Goal: Contribute content

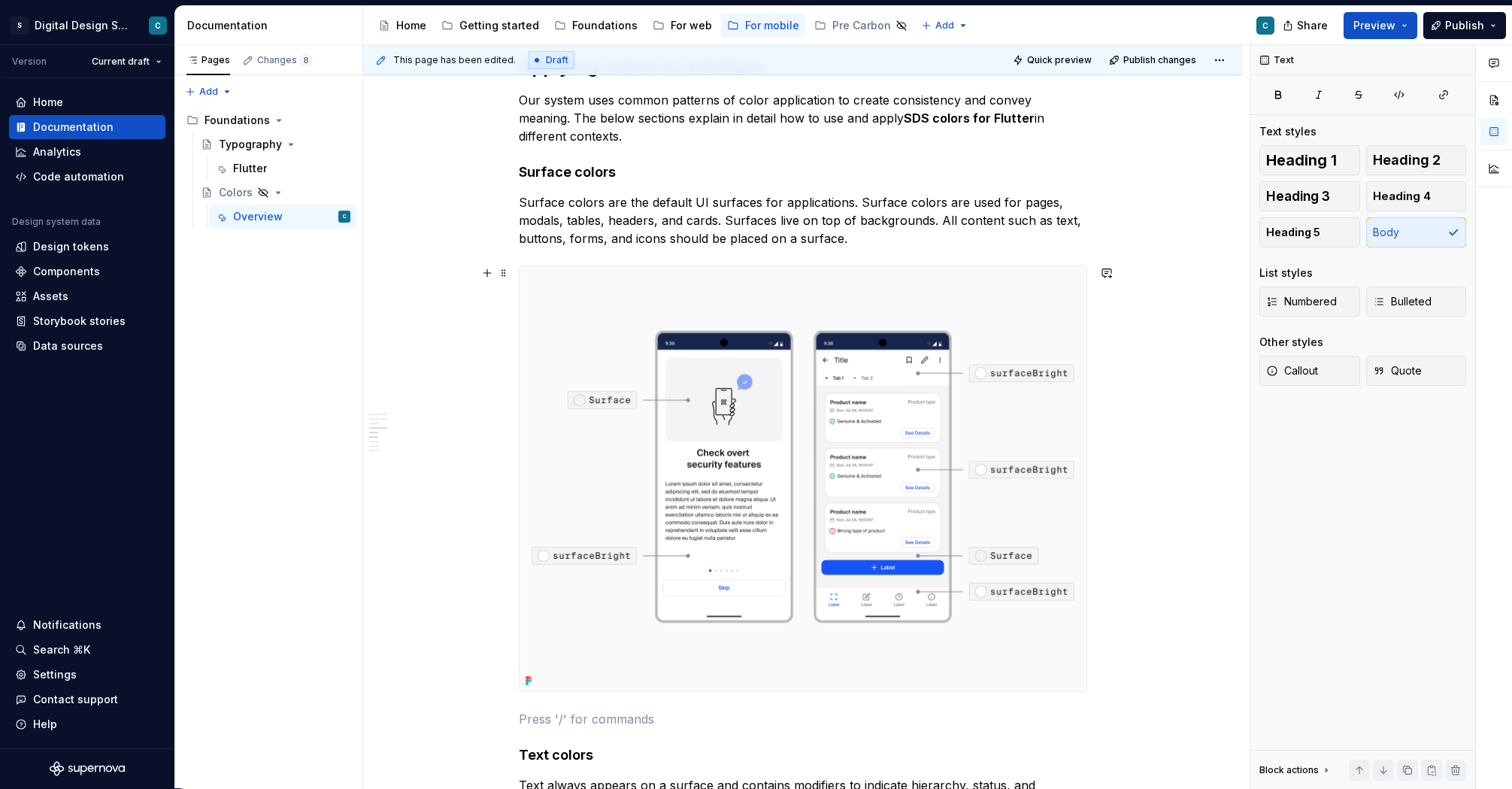
scroll to position [2887, 0]
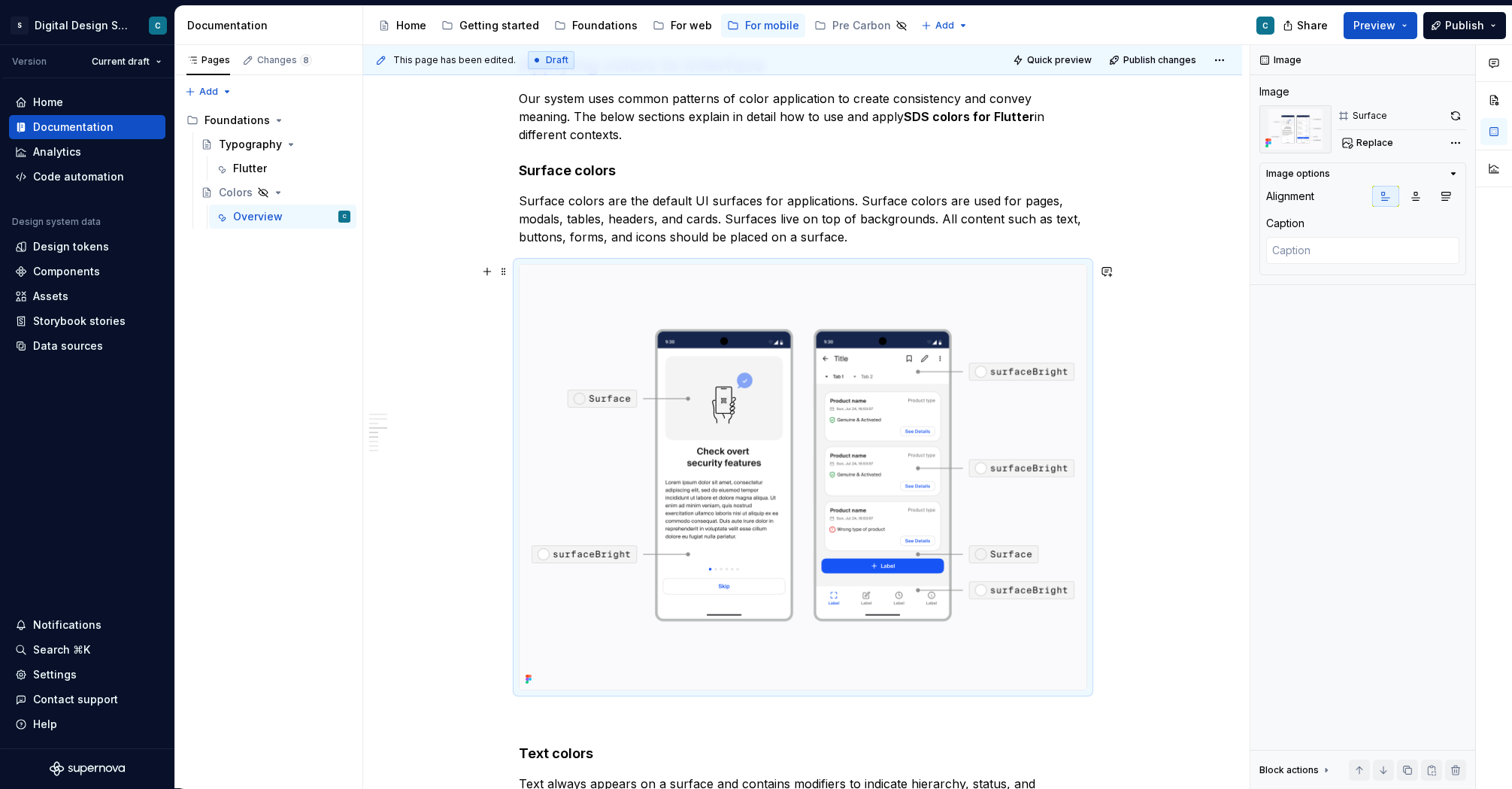
click at [790, 447] on img at bounding box center [803, 478] width 567 height 425
click at [1377, 145] on span "Replace" at bounding box center [1374, 142] width 37 height 12
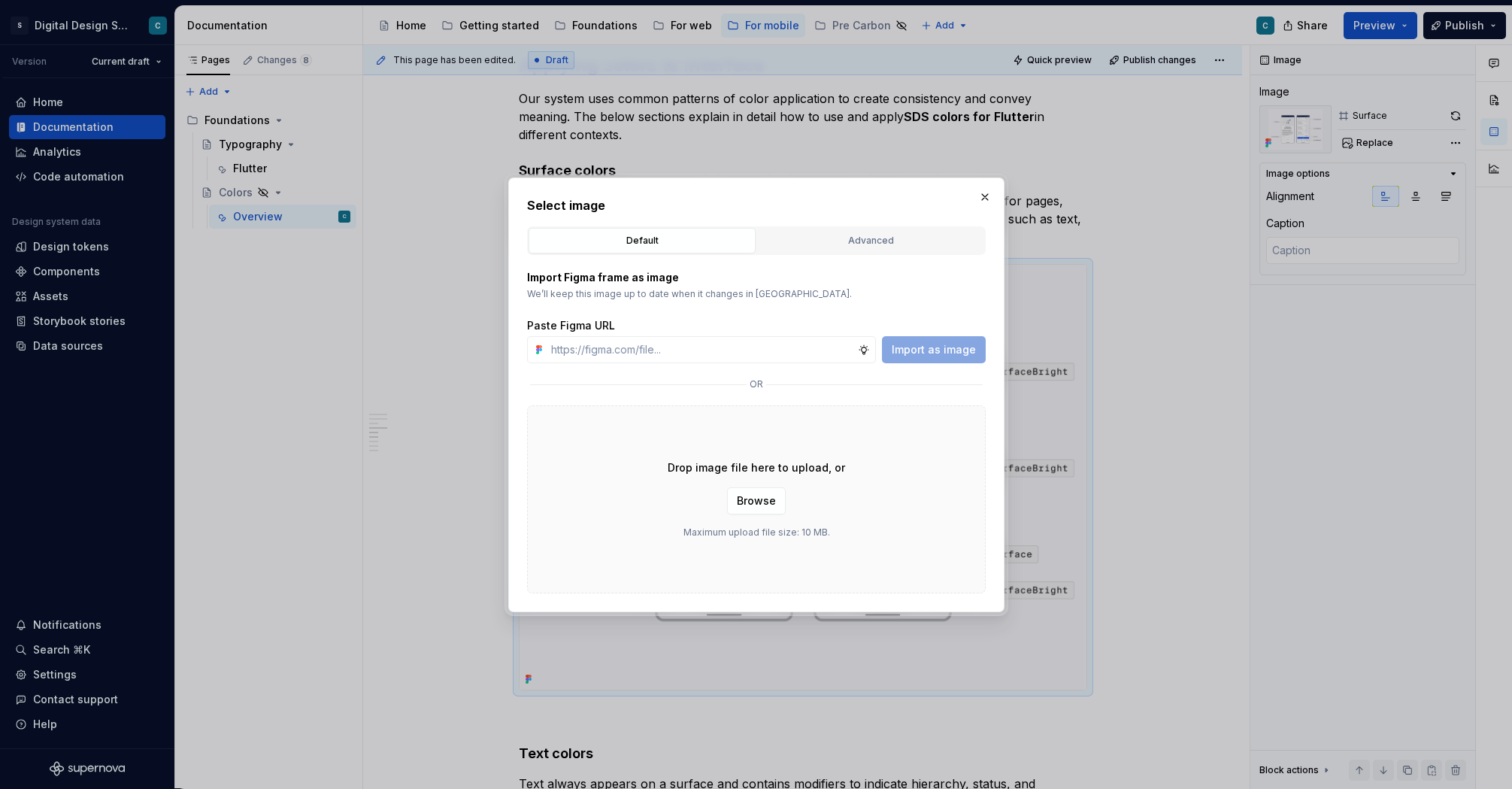
type textarea "*"
type input "[URL][DOMAIN_NAME][PHONE_NUMBER]"
click at [929, 351] on span "Import as image" at bounding box center [934, 350] width 84 height 15
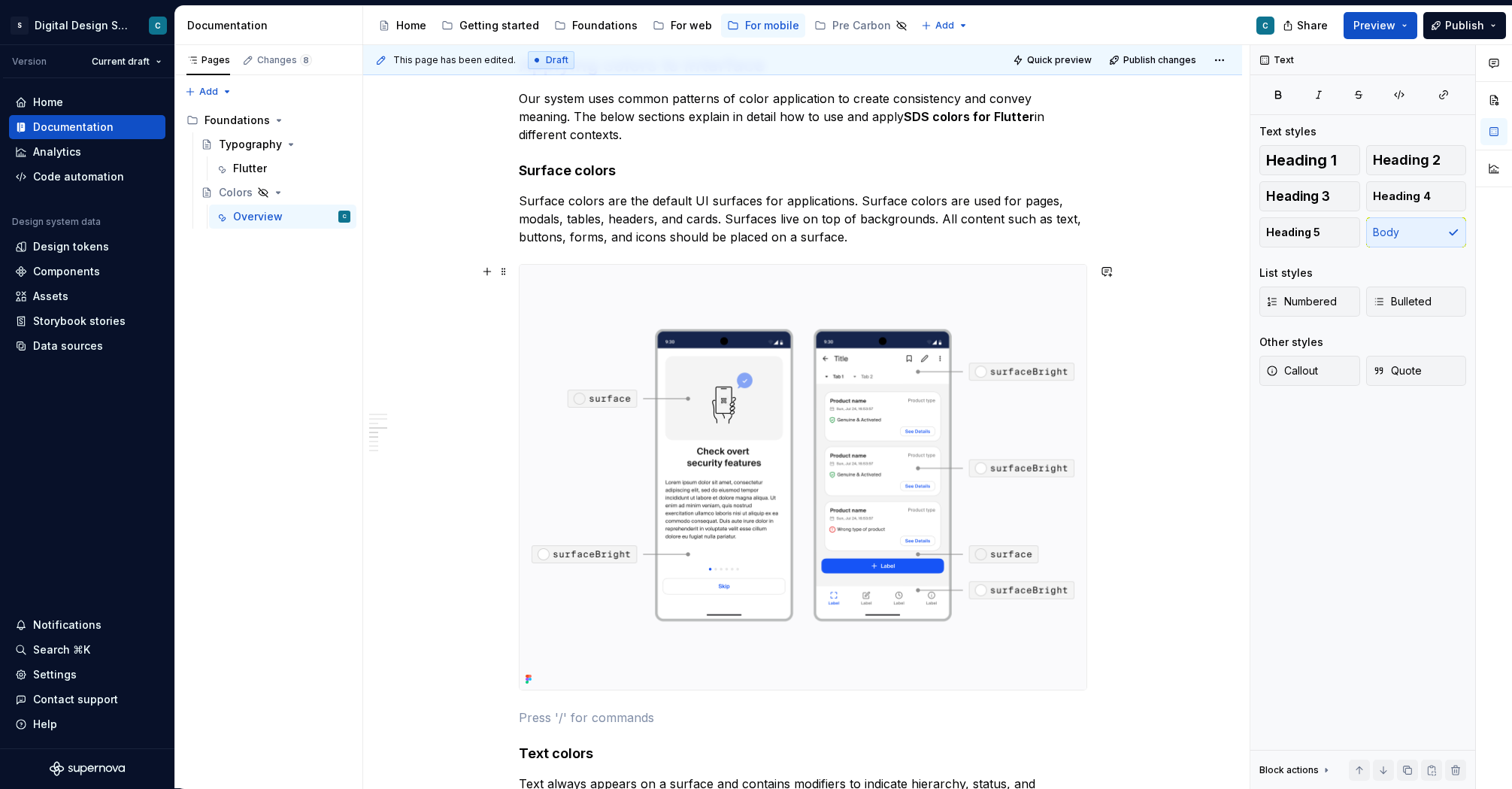
click at [1196, 455] on div "**********" at bounding box center [803, 194] width 879 height 5605
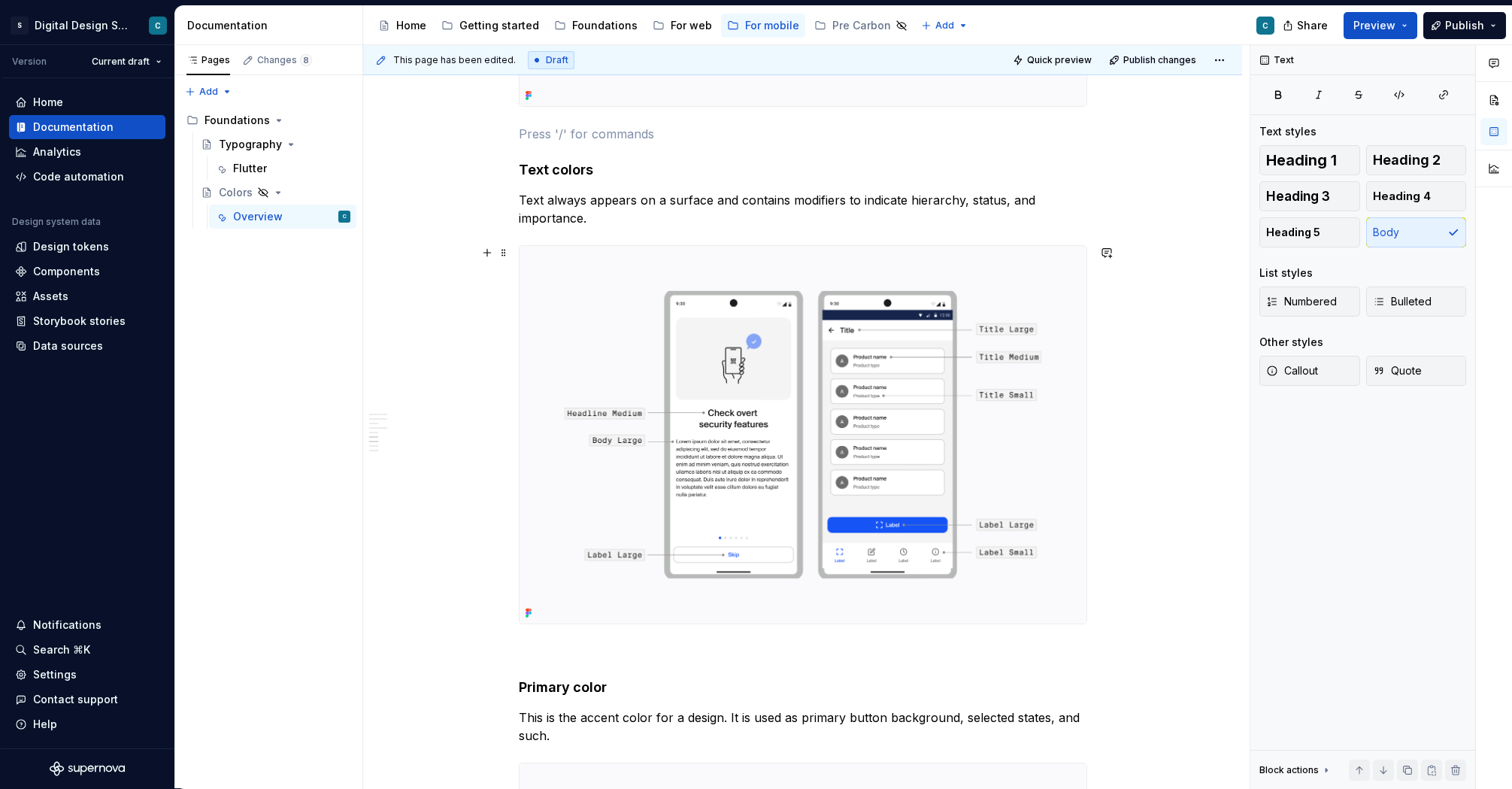
scroll to position [3476, 0]
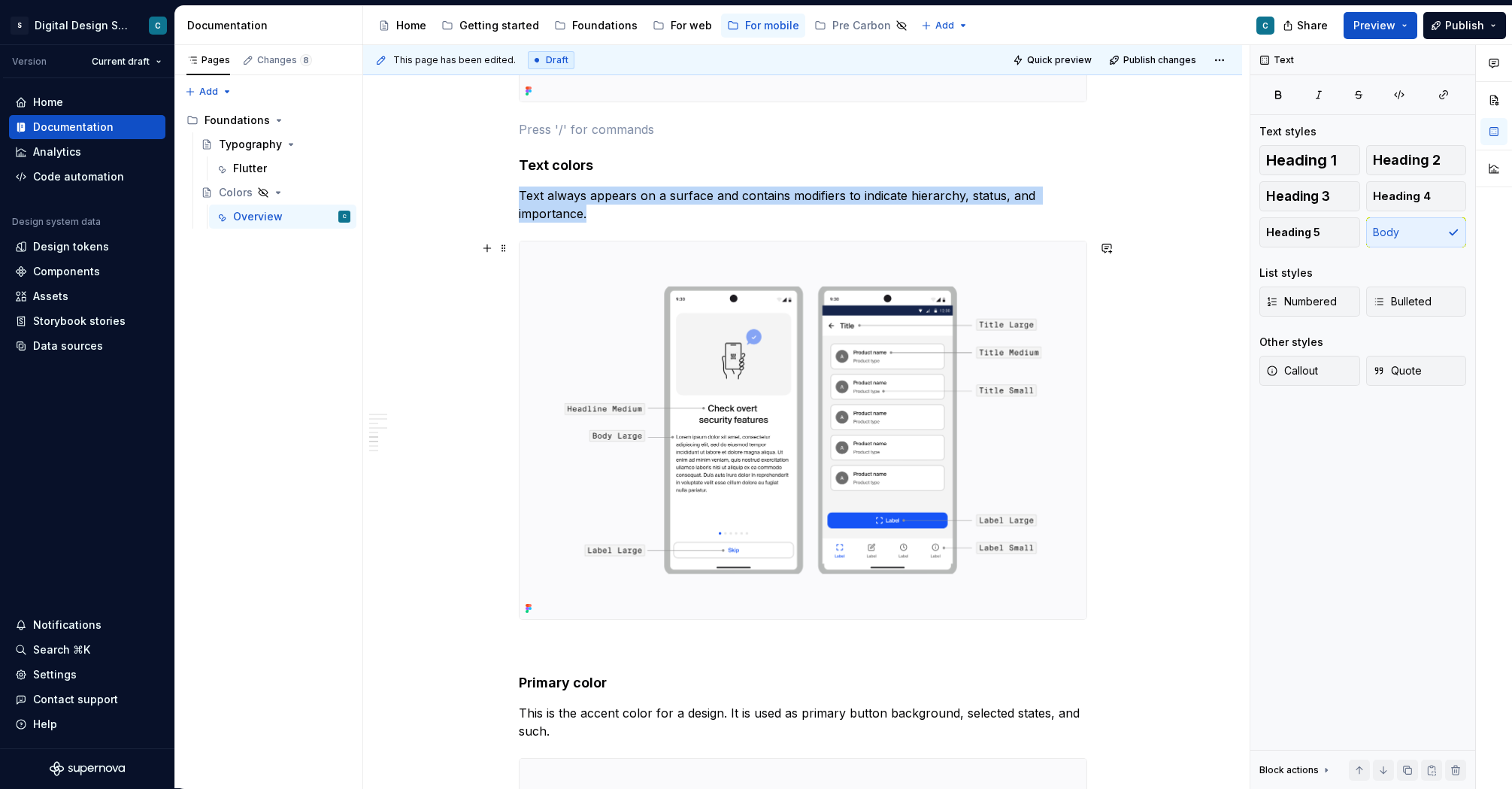
click at [870, 367] on img at bounding box center [803, 430] width 567 height 378
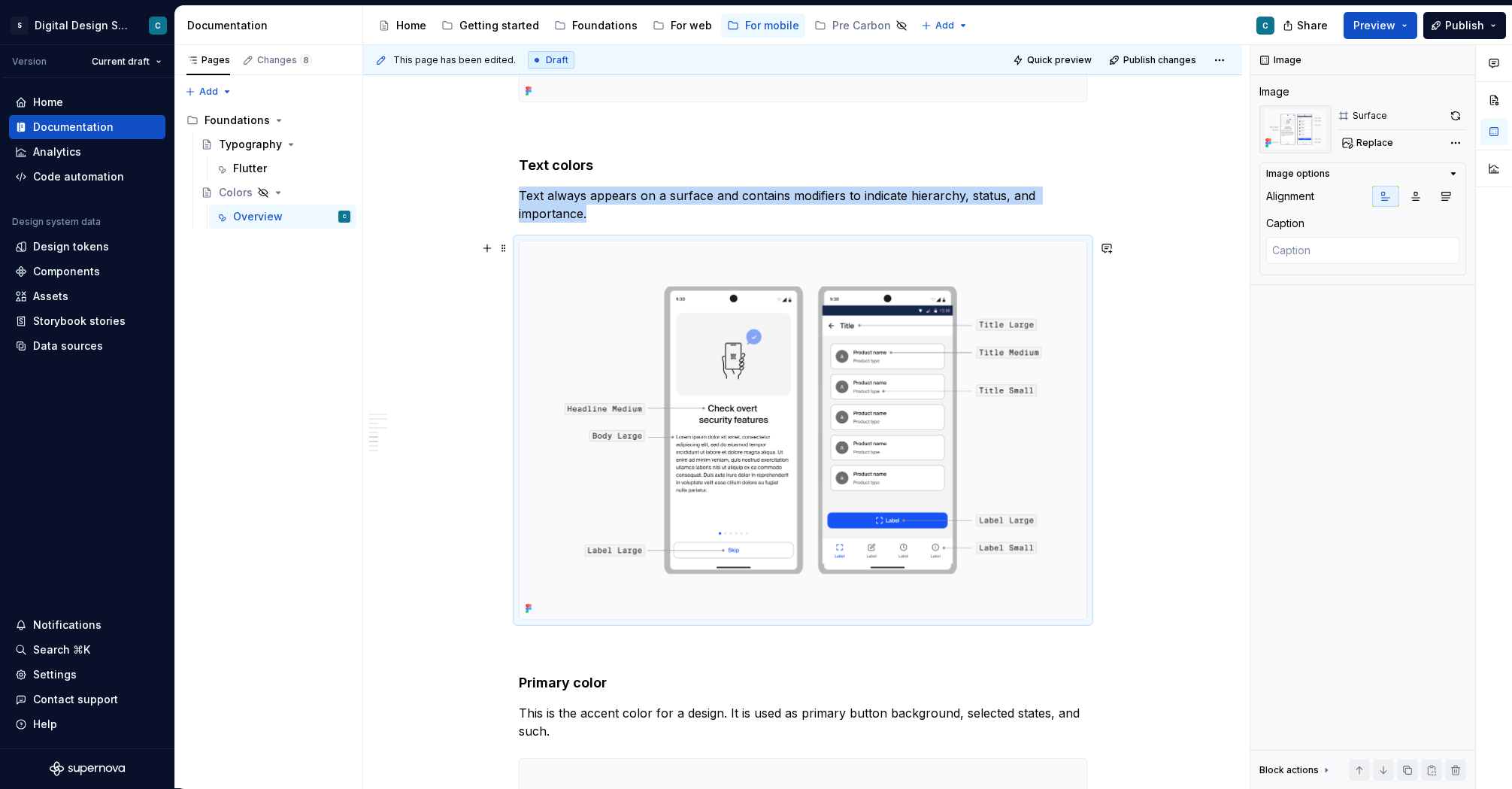
click at [982, 439] on img at bounding box center [803, 430] width 567 height 378
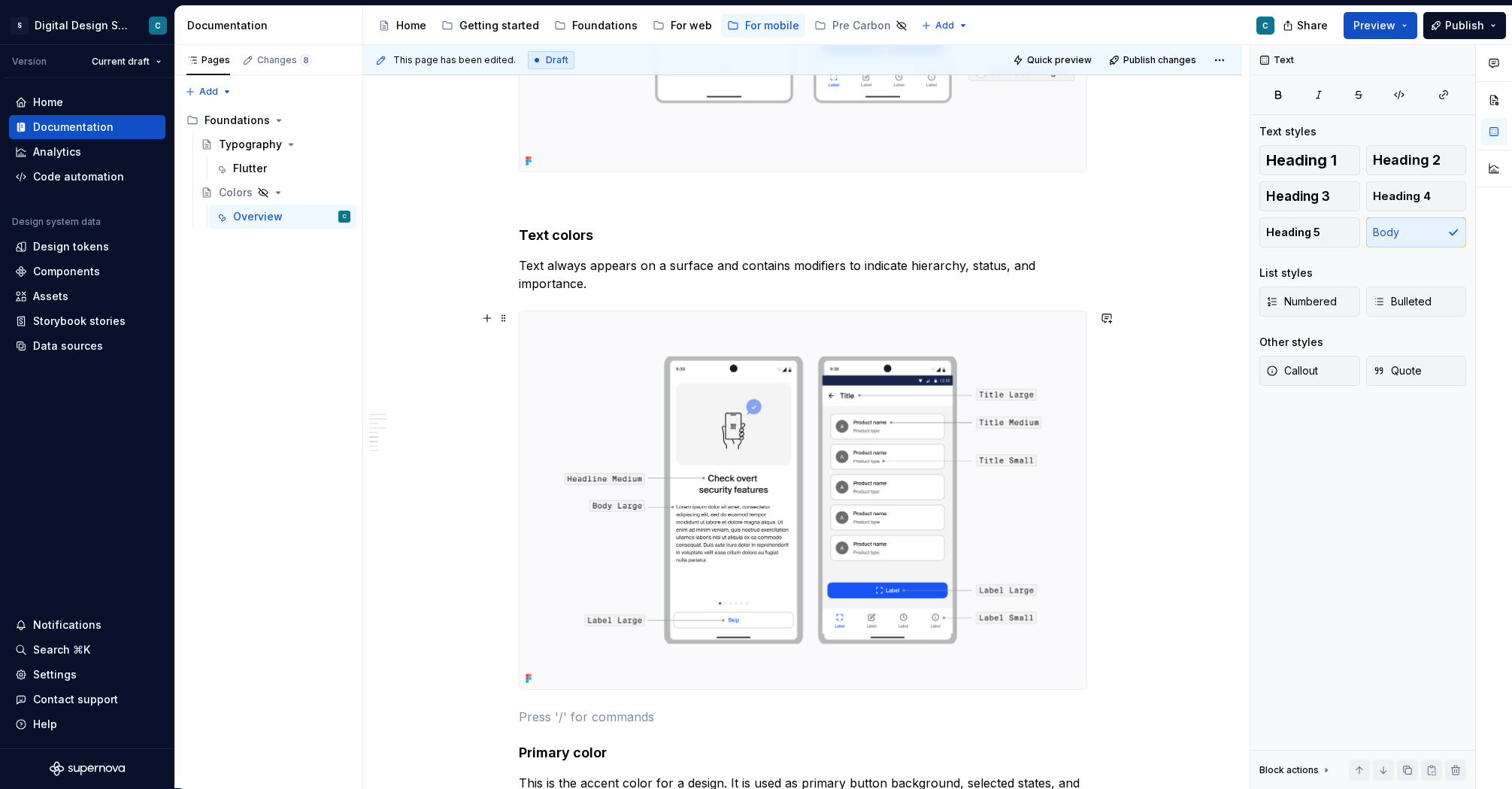
scroll to position [3431, 0]
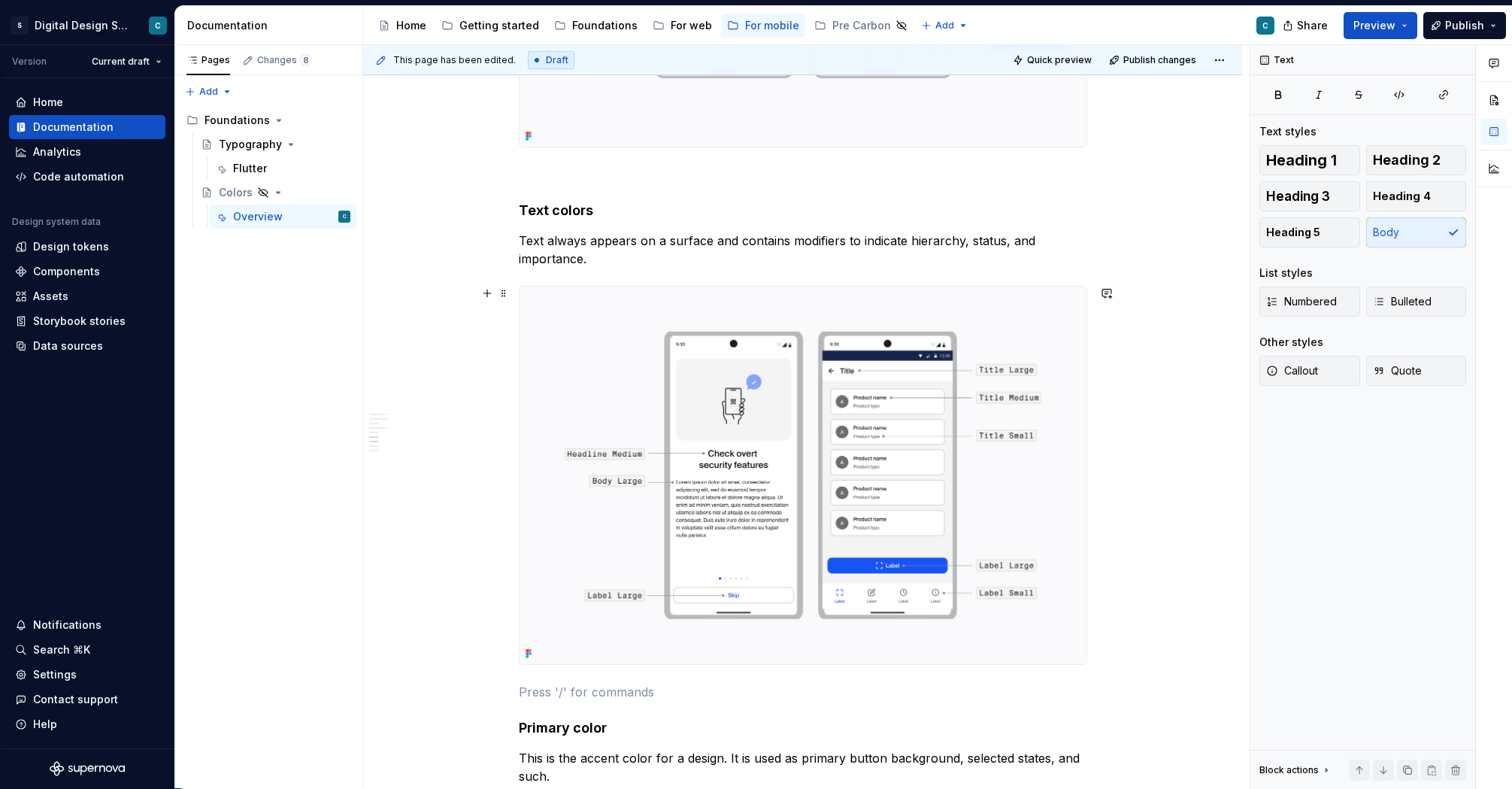
click at [861, 398] on img at bounding box center [803, 475] width 567 height 378
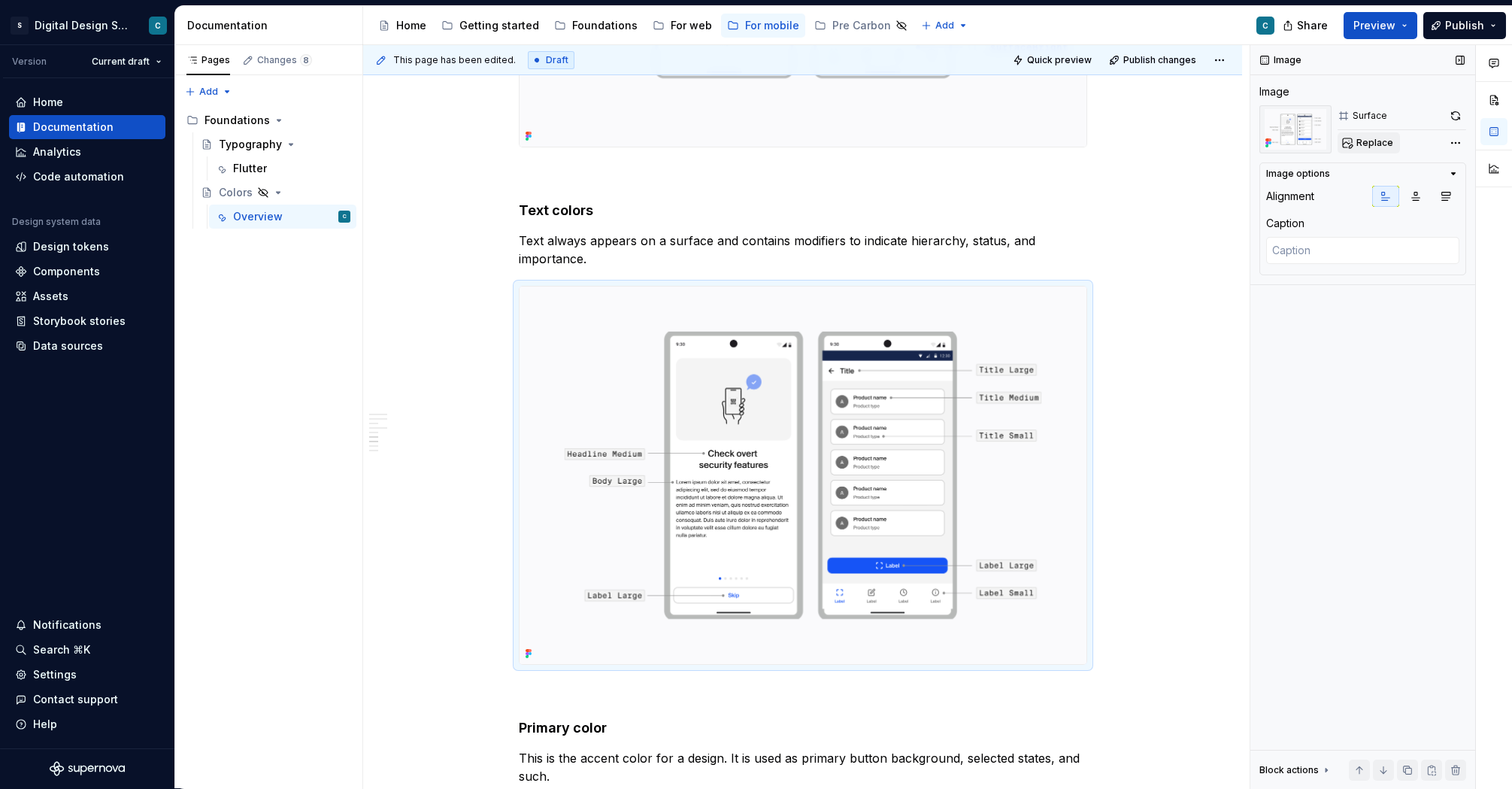
click at [1379, 143] on span "Replace" at bounding box center [1374, 142] width 37 height 12
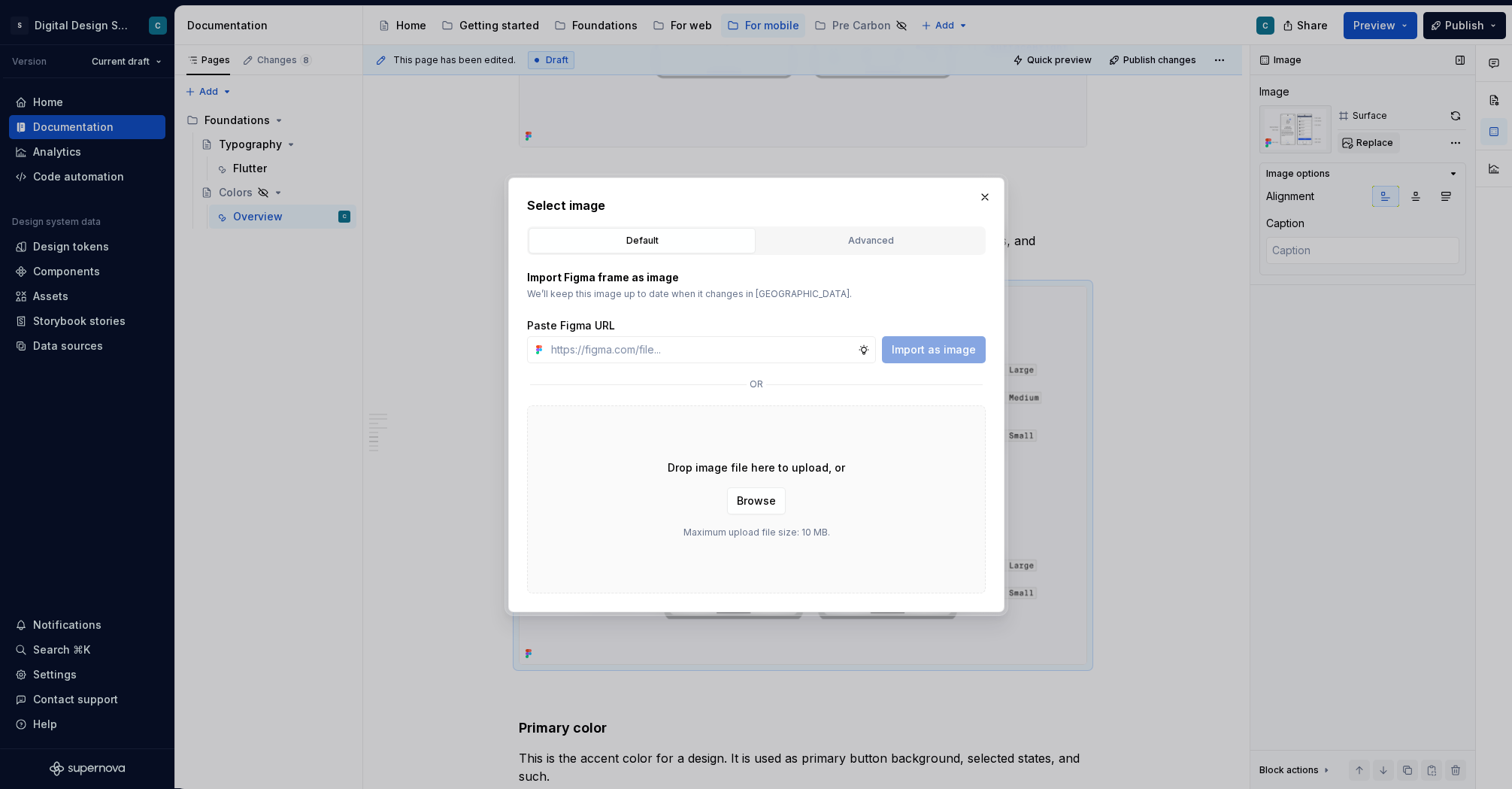
type textarea "*"
type input "[URL][DOMAIN_NAME][PHONE_NUMBER]"
click at [917, 353] on span "Import as image" at bounding box center [934, 350] width 84 height 15
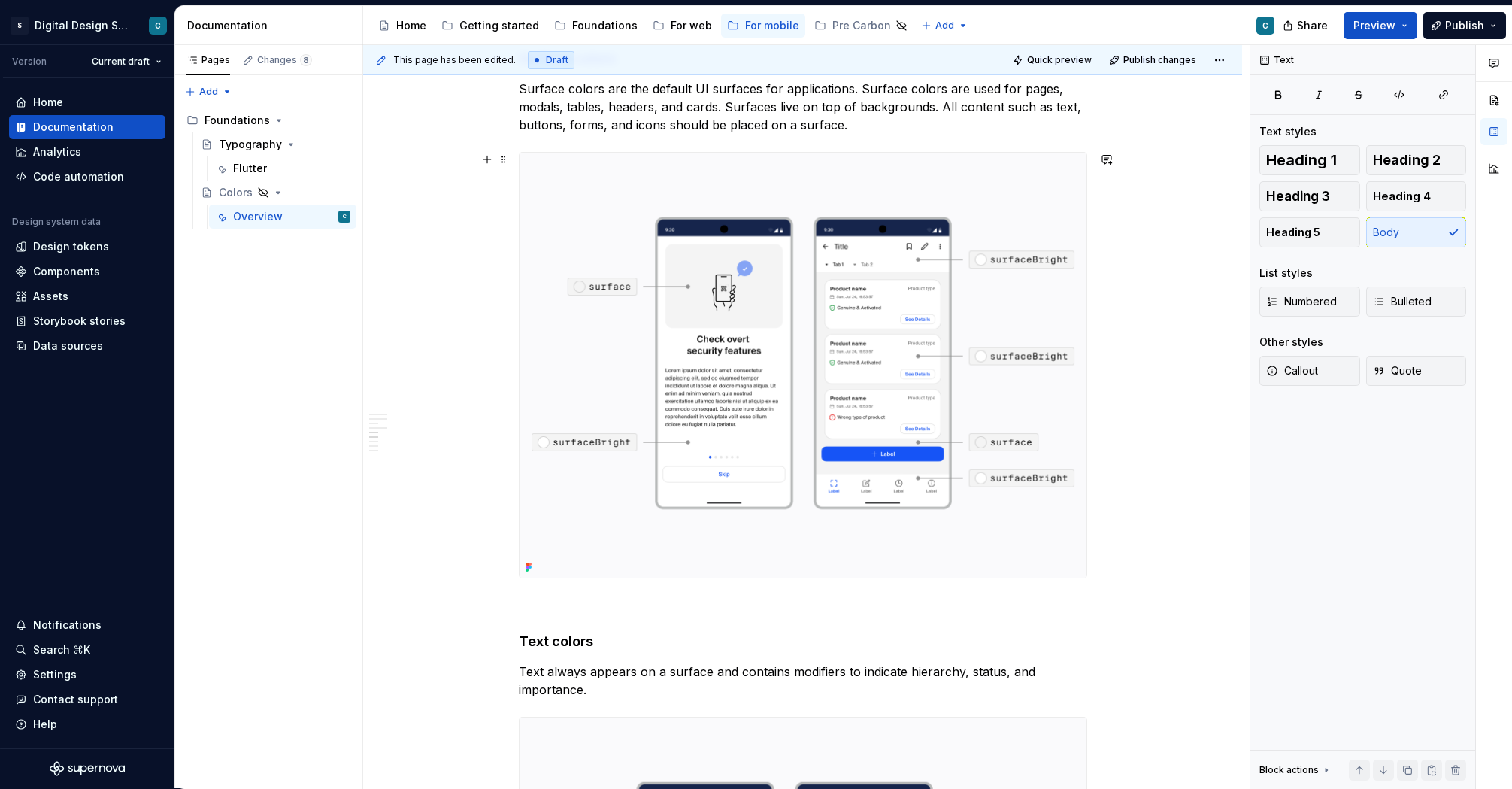
scroll to position [2998, 0]
type textarea "*"
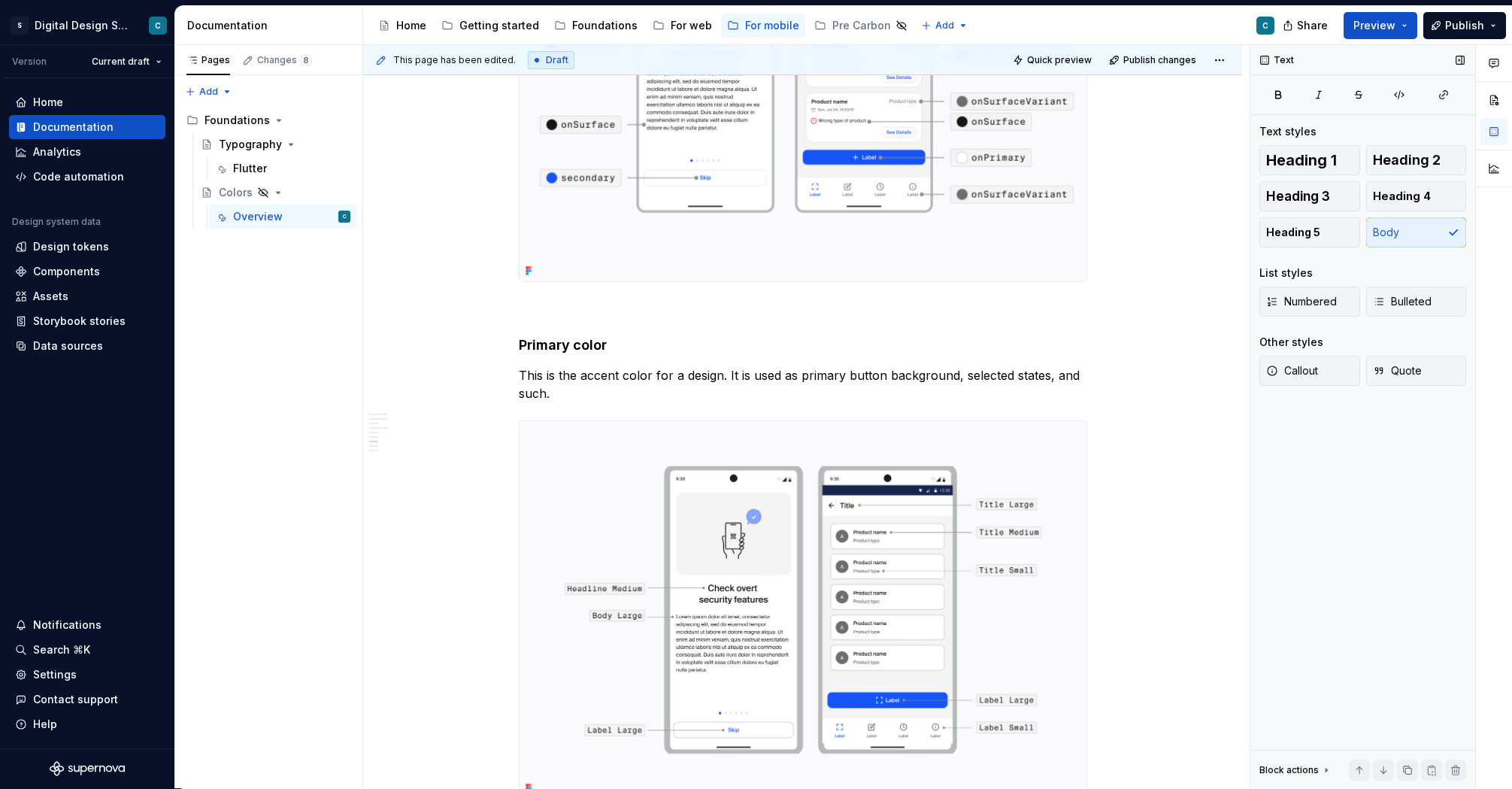
scroll to position [3862, 0]
click at [569, 341] on h4 "Primary color" at bounding box center [803, 345] width 569 height 18
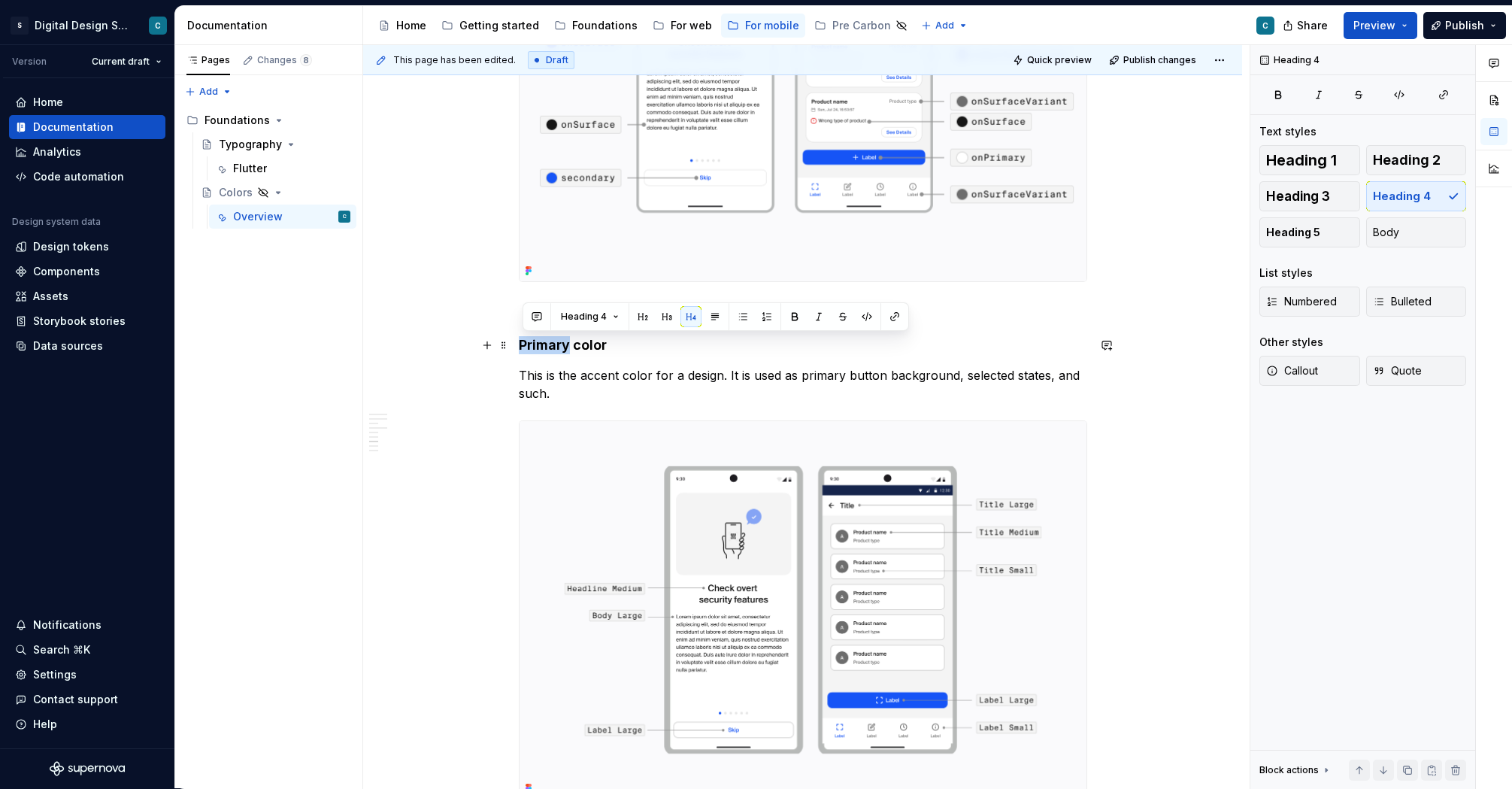
click at [571, 343] on h4 "Primary color" at bounding box center [803, 345] width 569 height 18
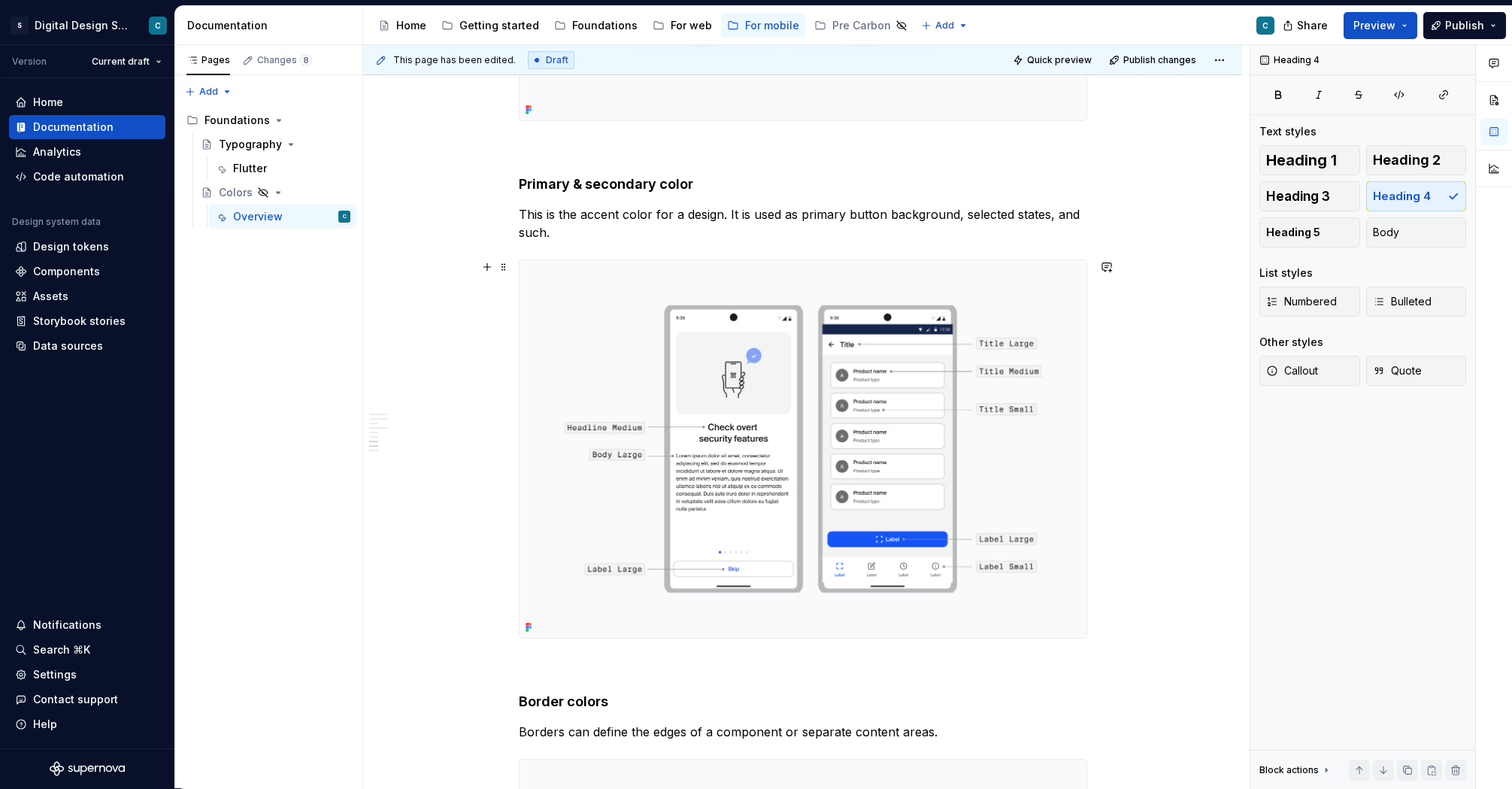
scroll to position [4077, 0]
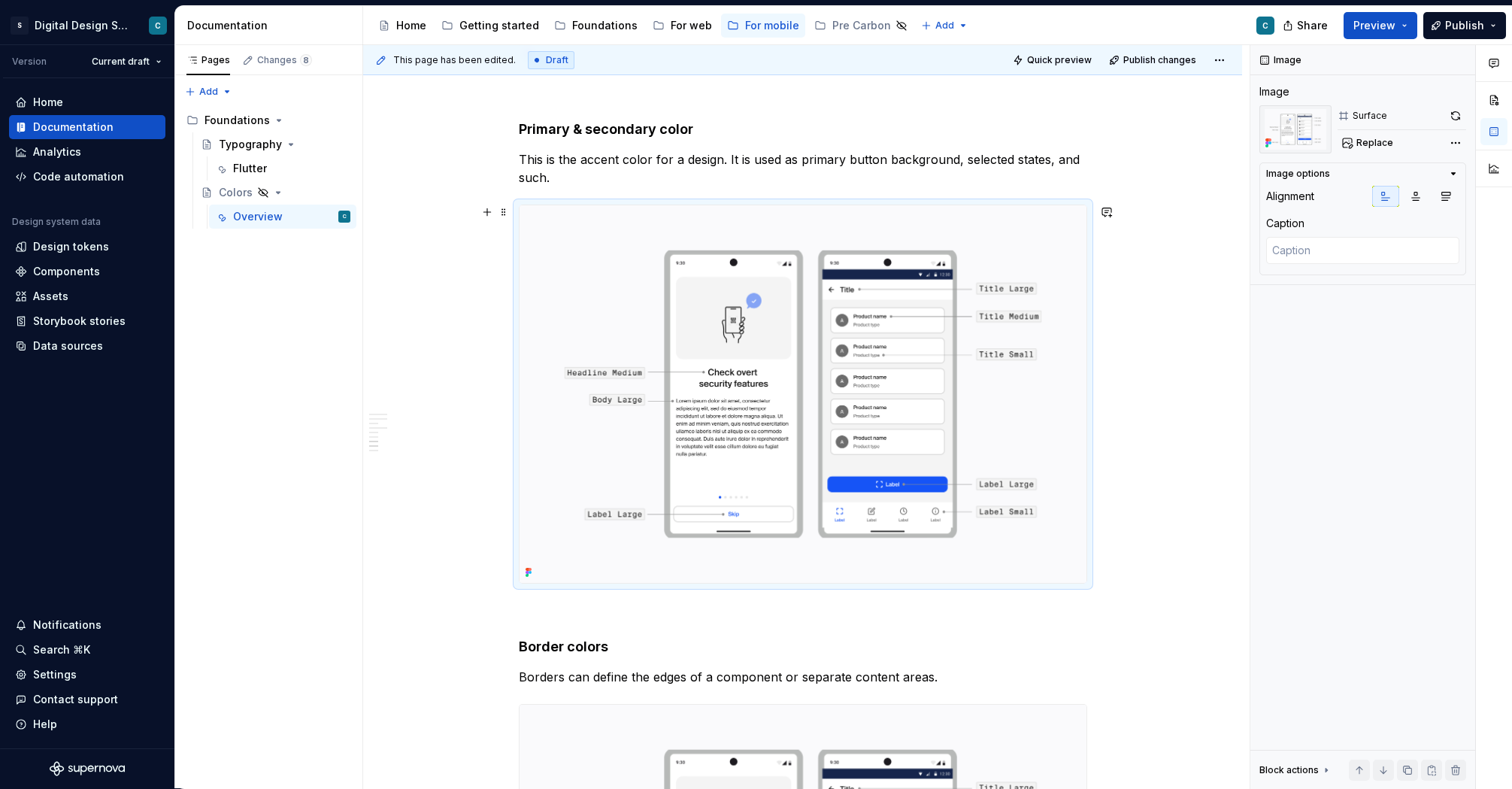
click at [813, 323] on img at bounding box center [803, 394] width 567 height 378
click at [1378, 140] on span "Replace" at bounding box center [1374, 142] width 37 height 12
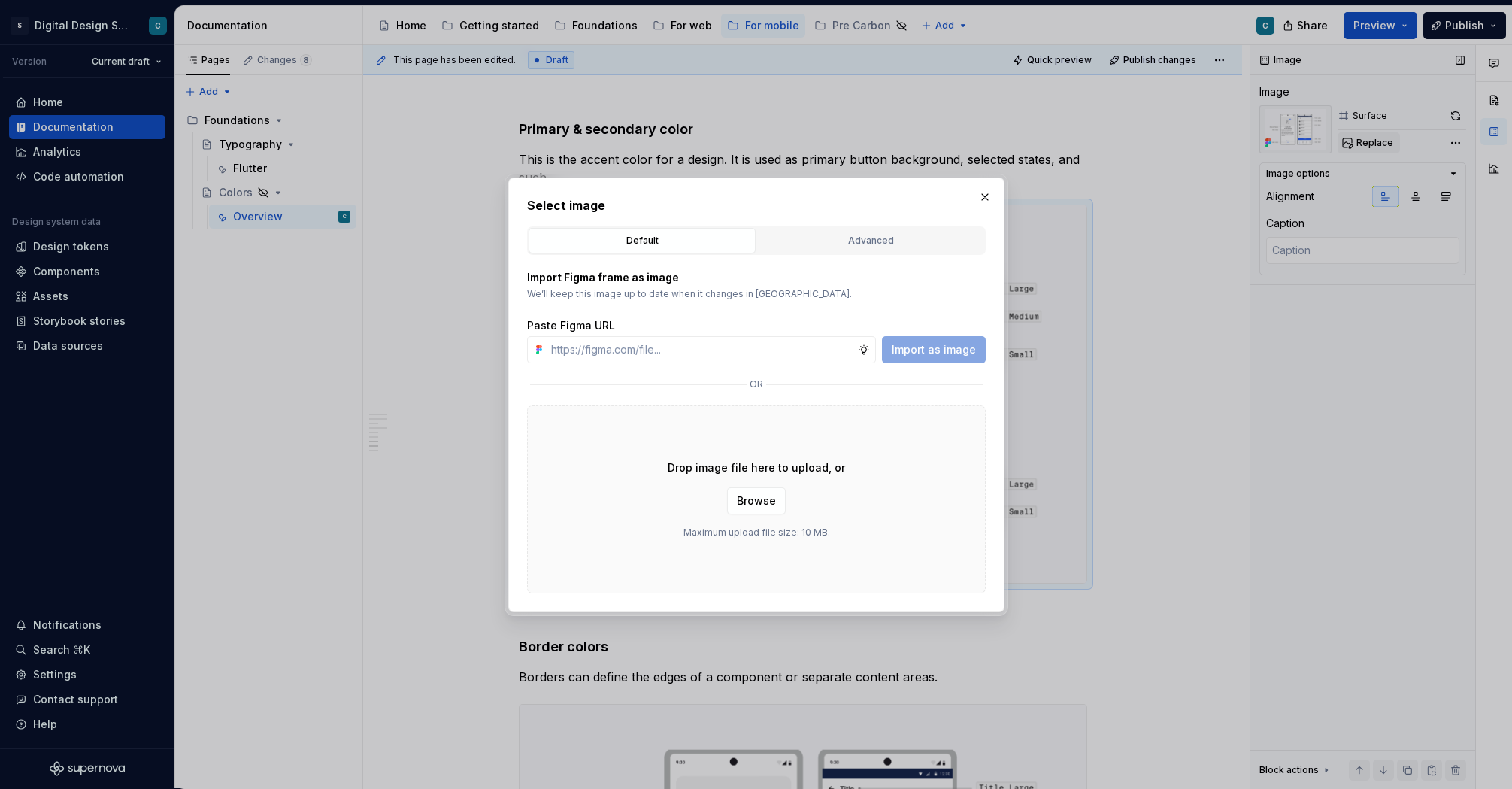
type textarea "*"
type input "[URL][DOMAIN_NAME][PHONE_NUMBER]"
click at [932, 345] on span "Import as image" at bounding box center [934, 350] width 84 height 15
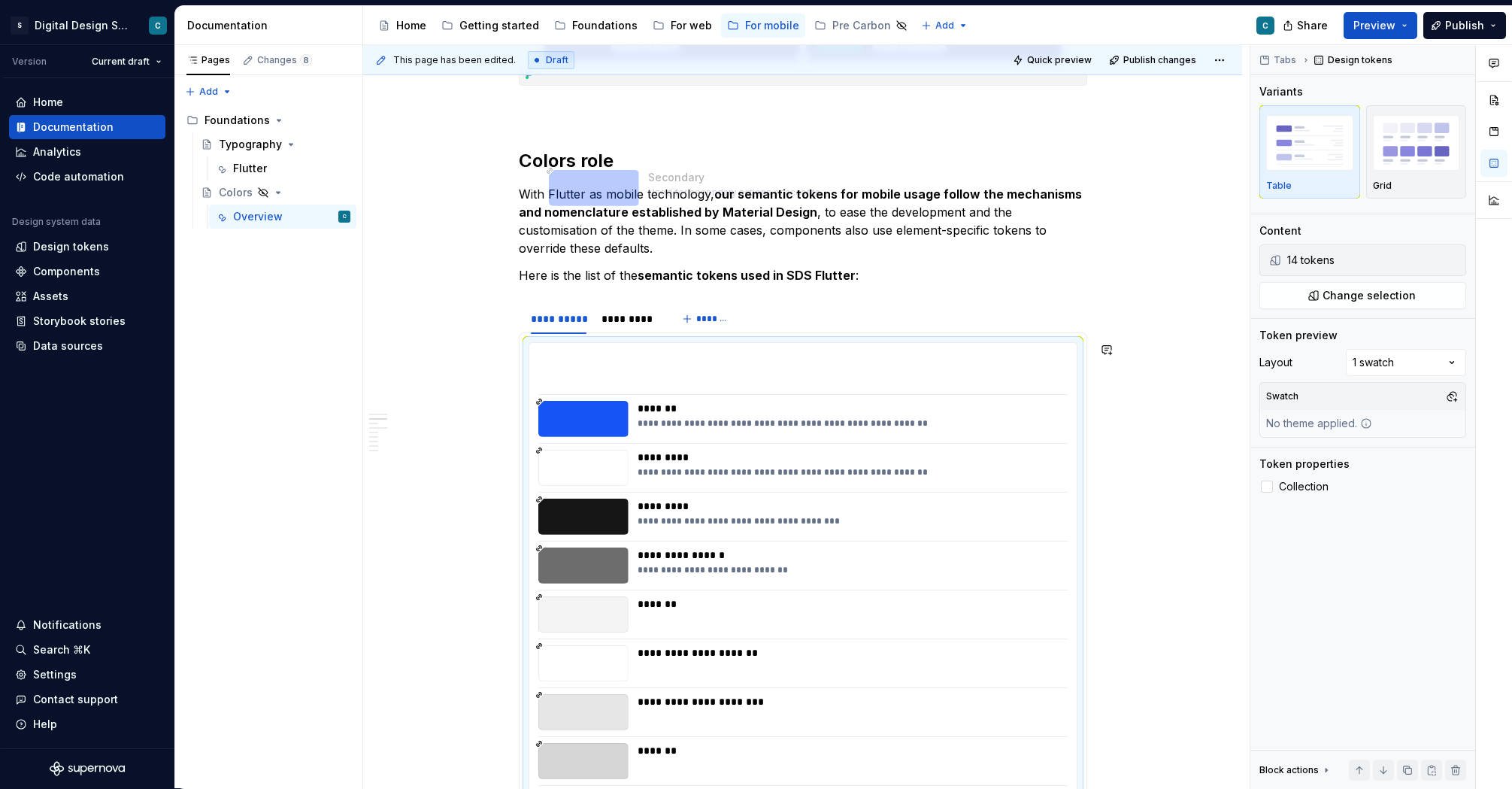
scroll to position [1562, 0]
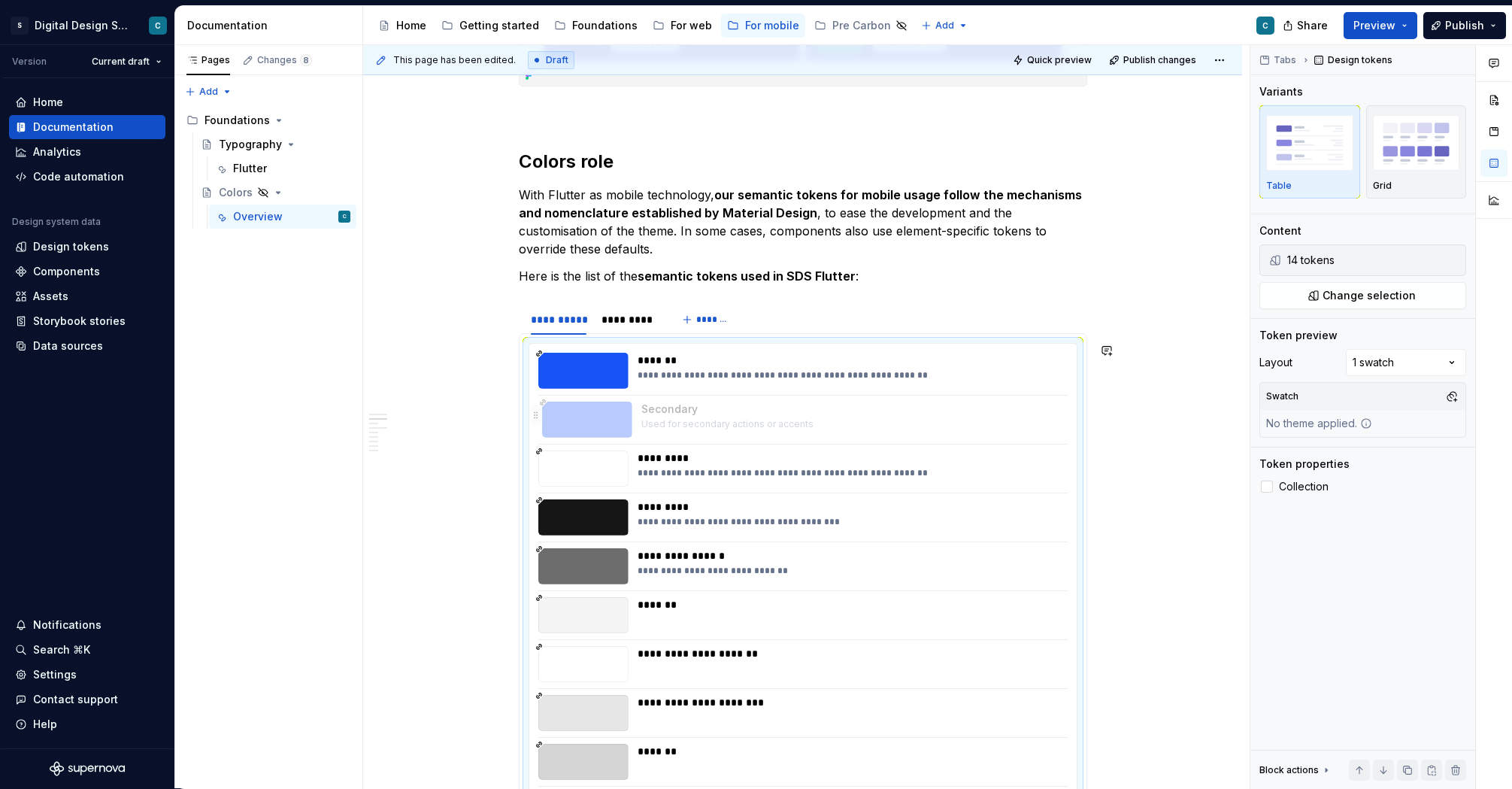
drag, startPoint x: 537, startPoint y: 645, endPoint x: 536, endPoint y: 391, distance: 254.0
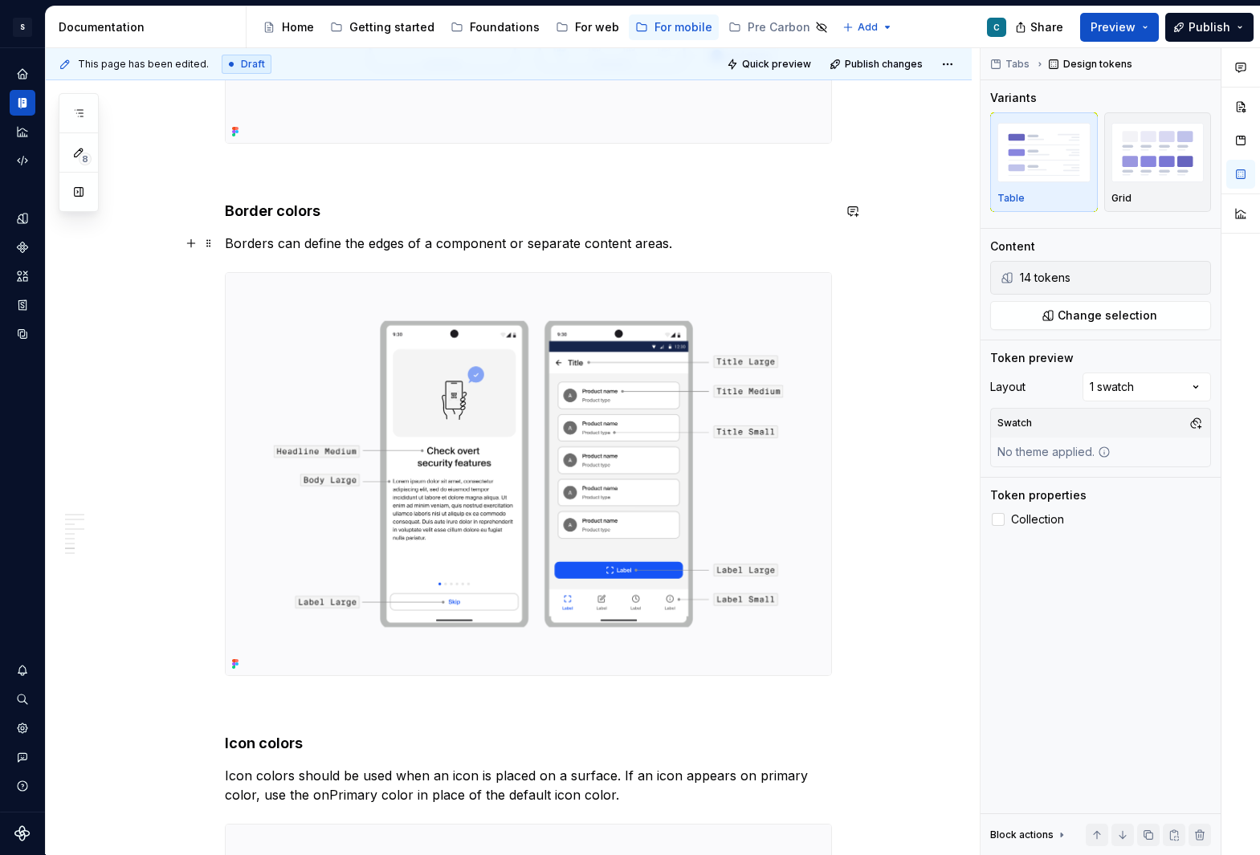
scroll to position [4928, 0]
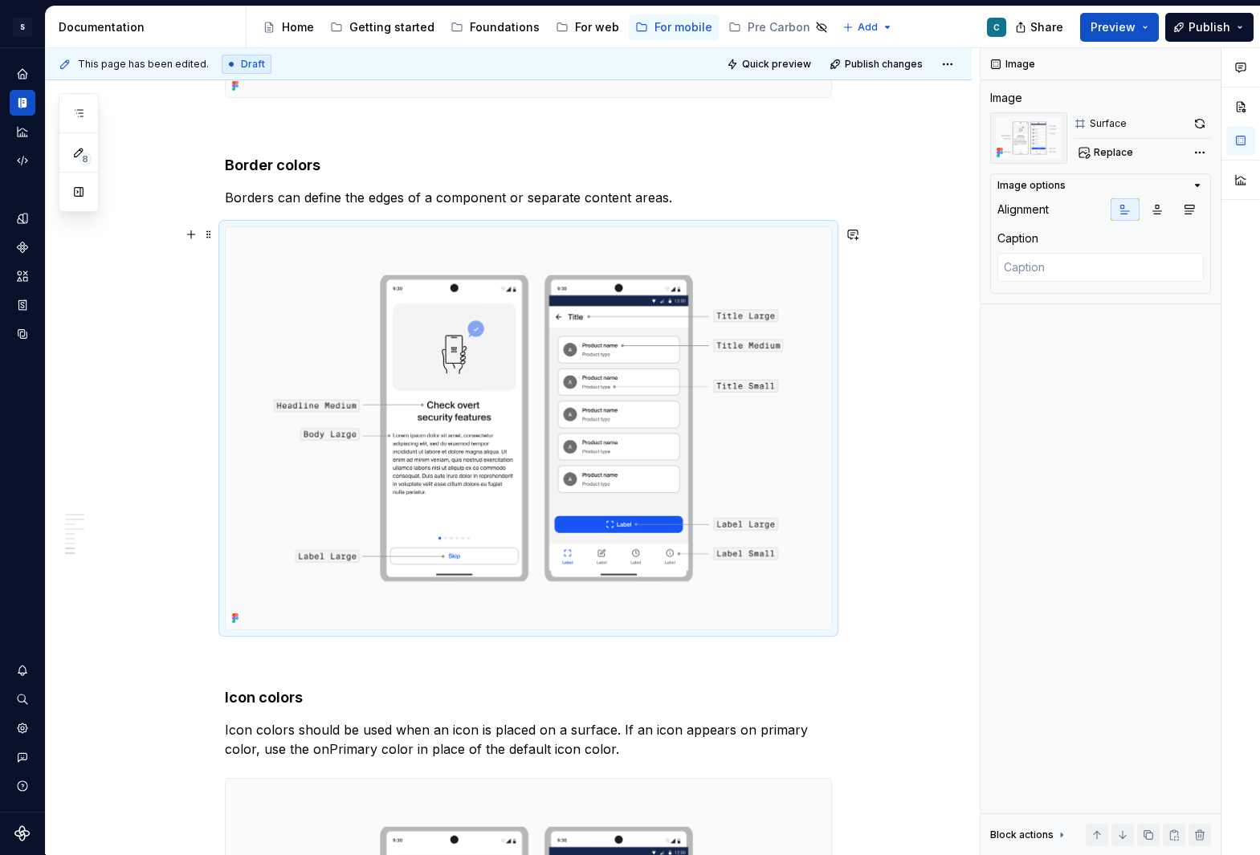
click at [633, 425] on img at bounding box center [528, 428] width 605 height 403
click at [1114, 154] on span "Replace" at bounding box center [1112, 152] width 39 height 13
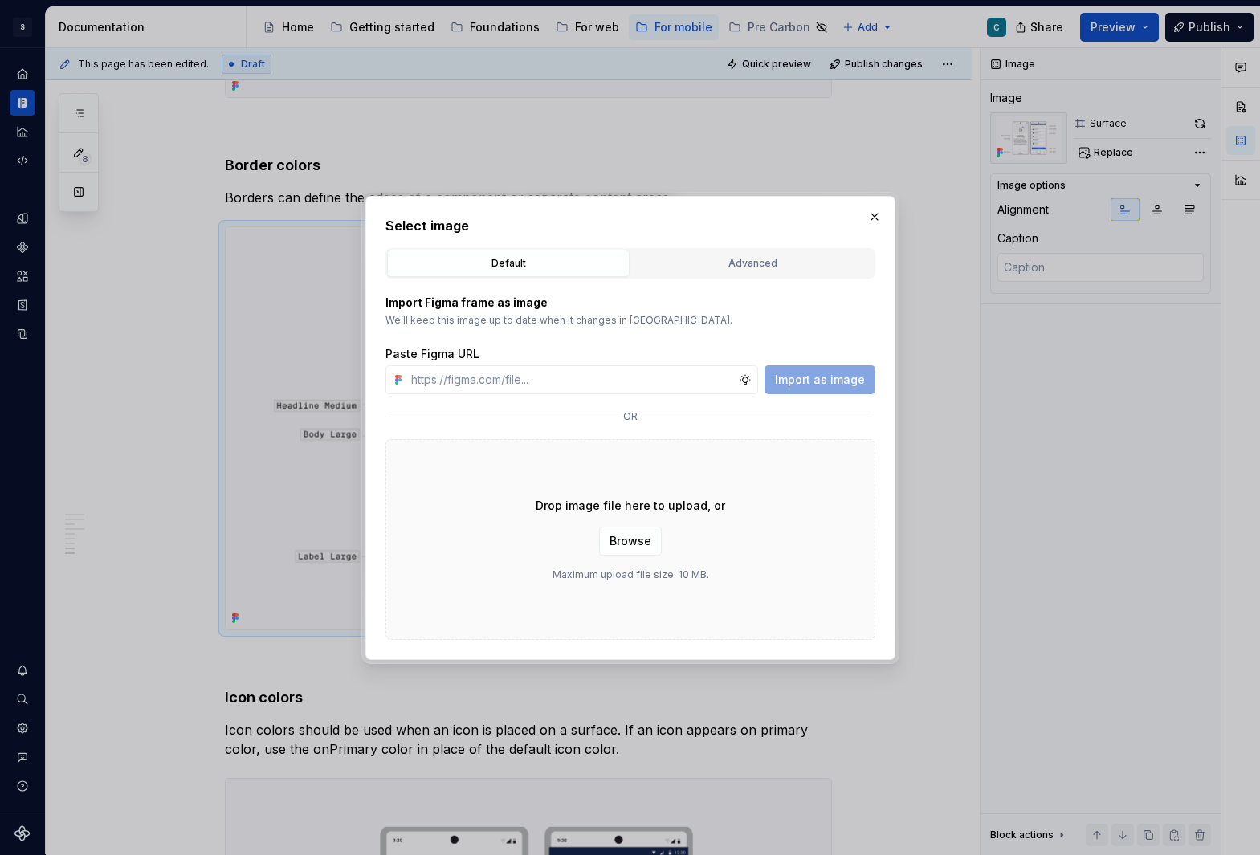
type textarea "*"
type input "[URL][DOMAIN_NAME][PHONE_NUMBER]"
click at [800, 381] on span "Import as image" at bounding box center [820, 380] width 90 height 16
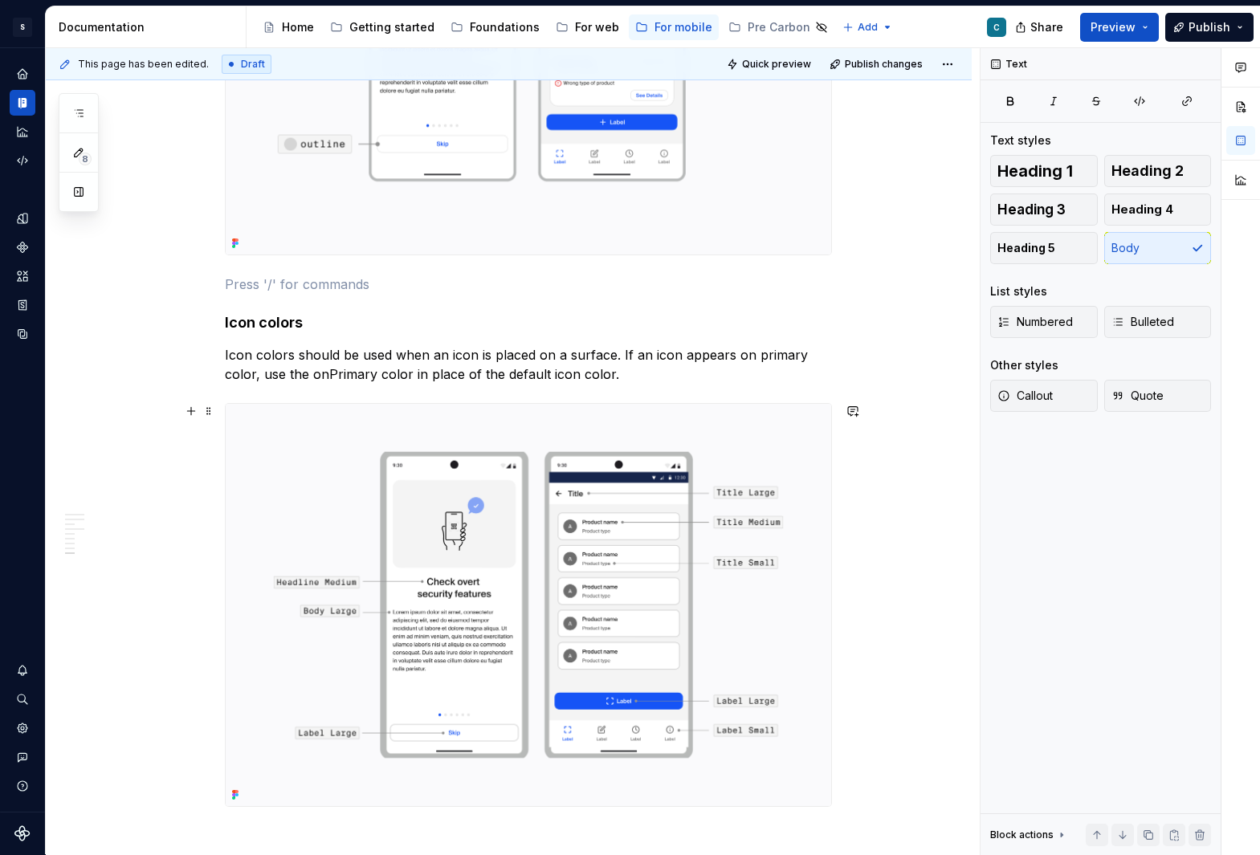
scroll to position [5429, 0]
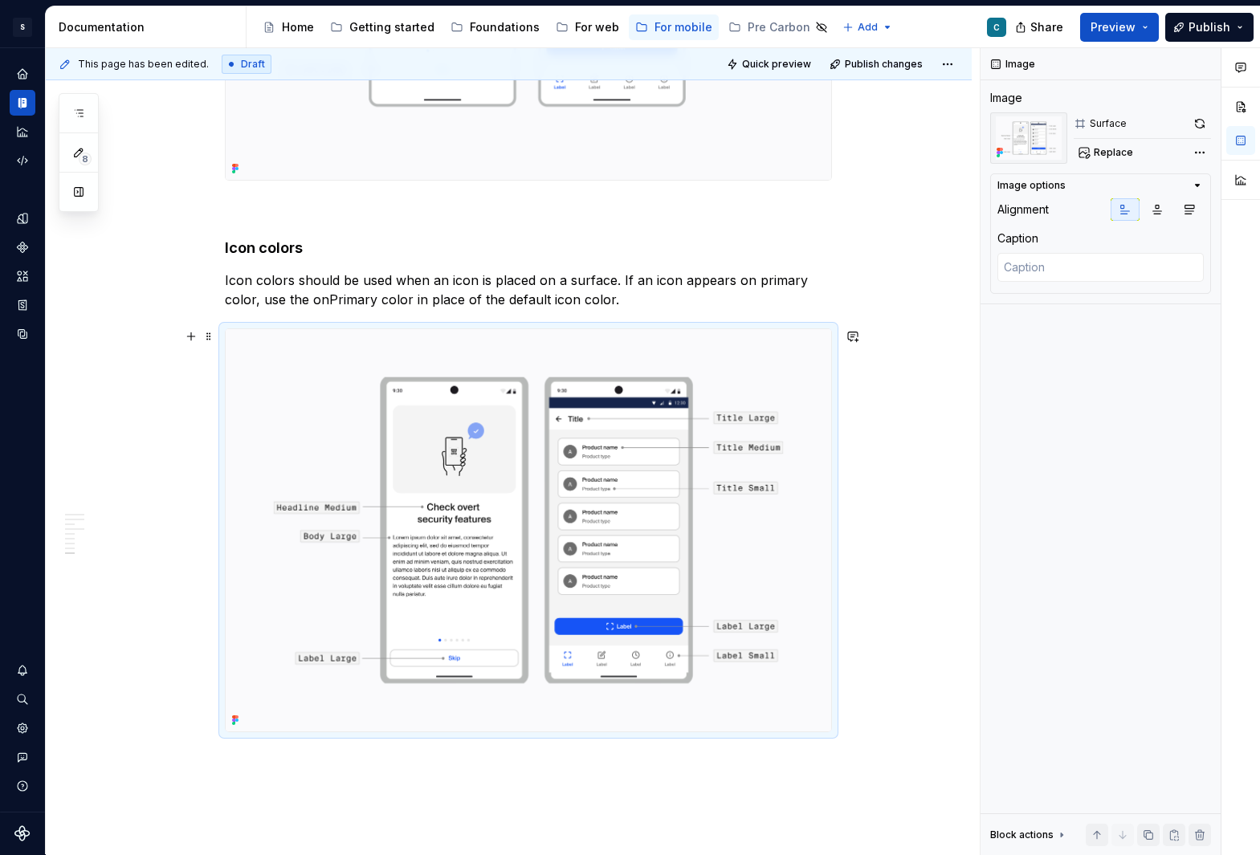
click at [450, 483] on img at bounding box center [528, 530] width 605 height 403
click at [777, 404] on img at bounding box center [528, 530] width 605 height 403
click at [1112, 153] on span "Replace" at bounding box center [1112, 152] width 39 height 13
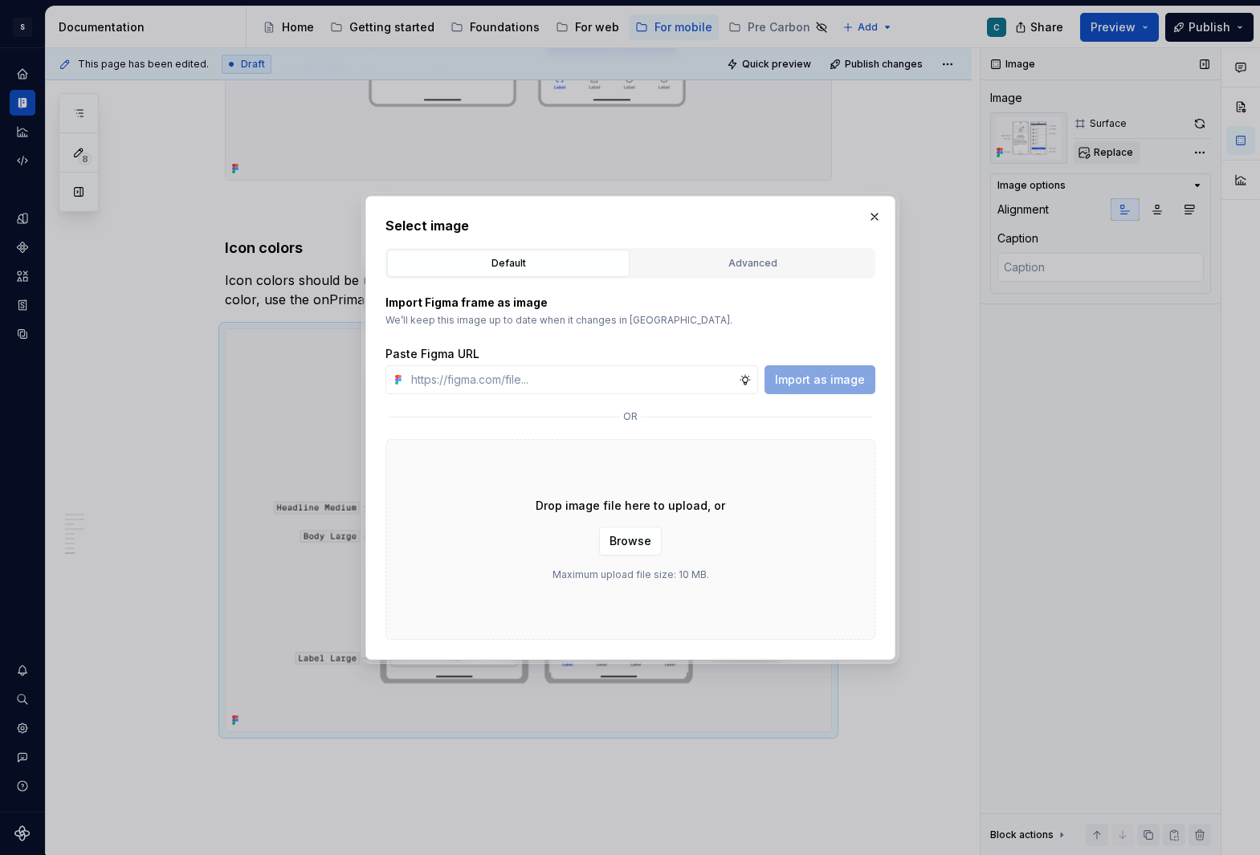
type textarea "*"
type input "[URL][DOMAIN_NAME][PHONE_NUMBER]"
click at [803, 386] on span "Import as image" at bounding box center [820, 380] width 90 height 16
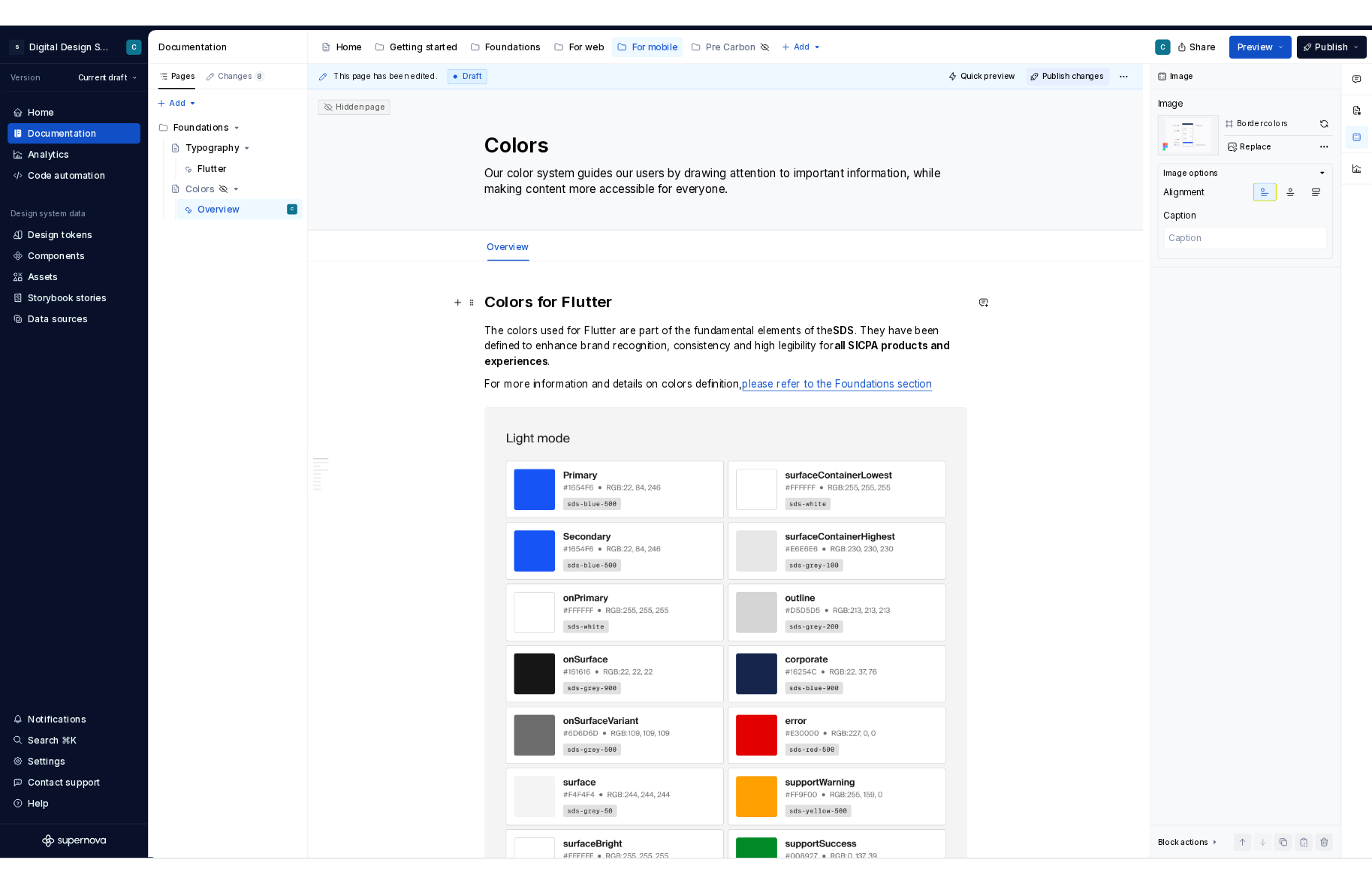
scroll to position [0, 0]
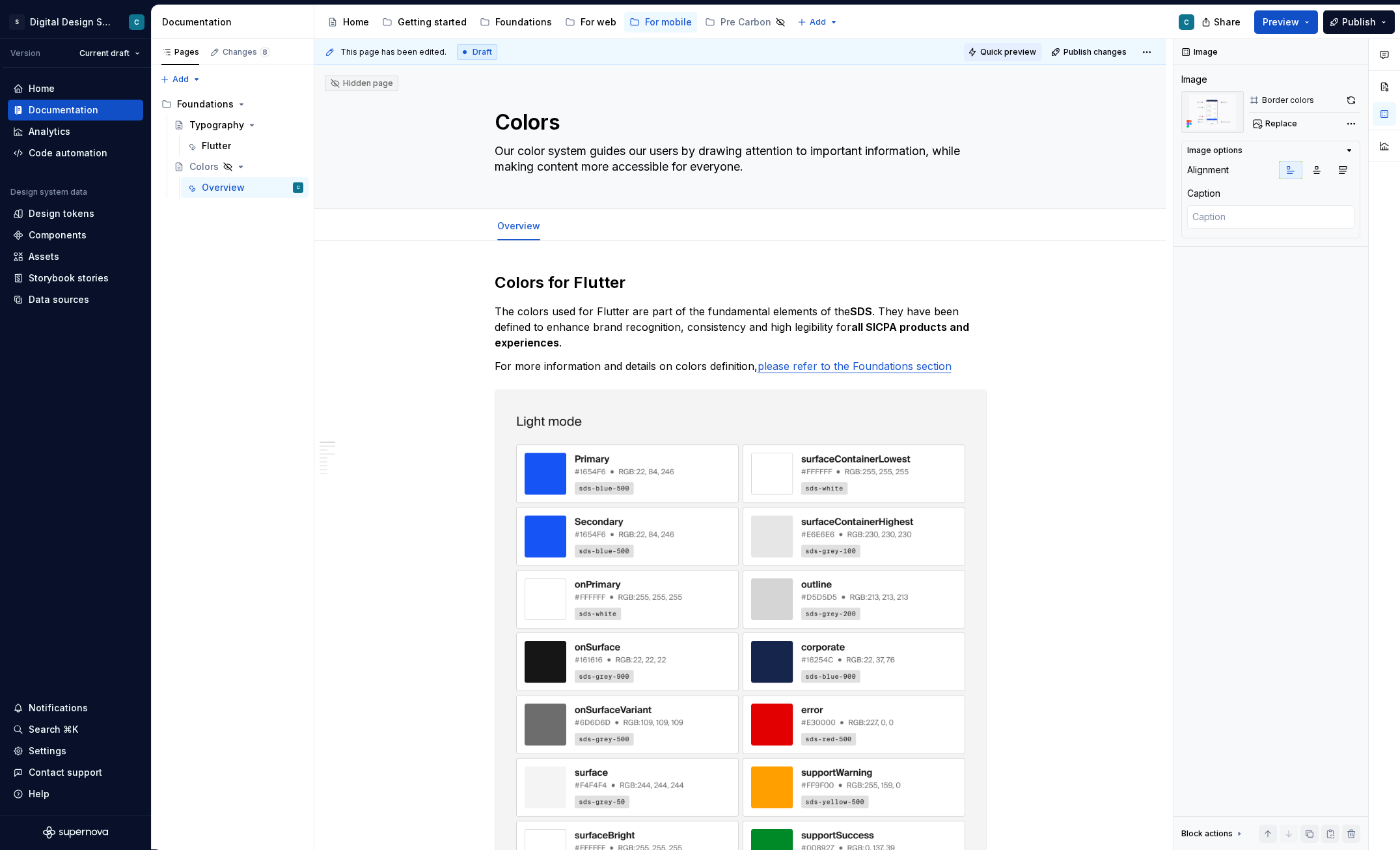
click at [1021, 47] on span "Quick preview" at bounding box center [1008, 52] width 56 height 11
click at [1015, 54] on span "Quick preview" at bounding box center [1008, 52] width 56 height 11
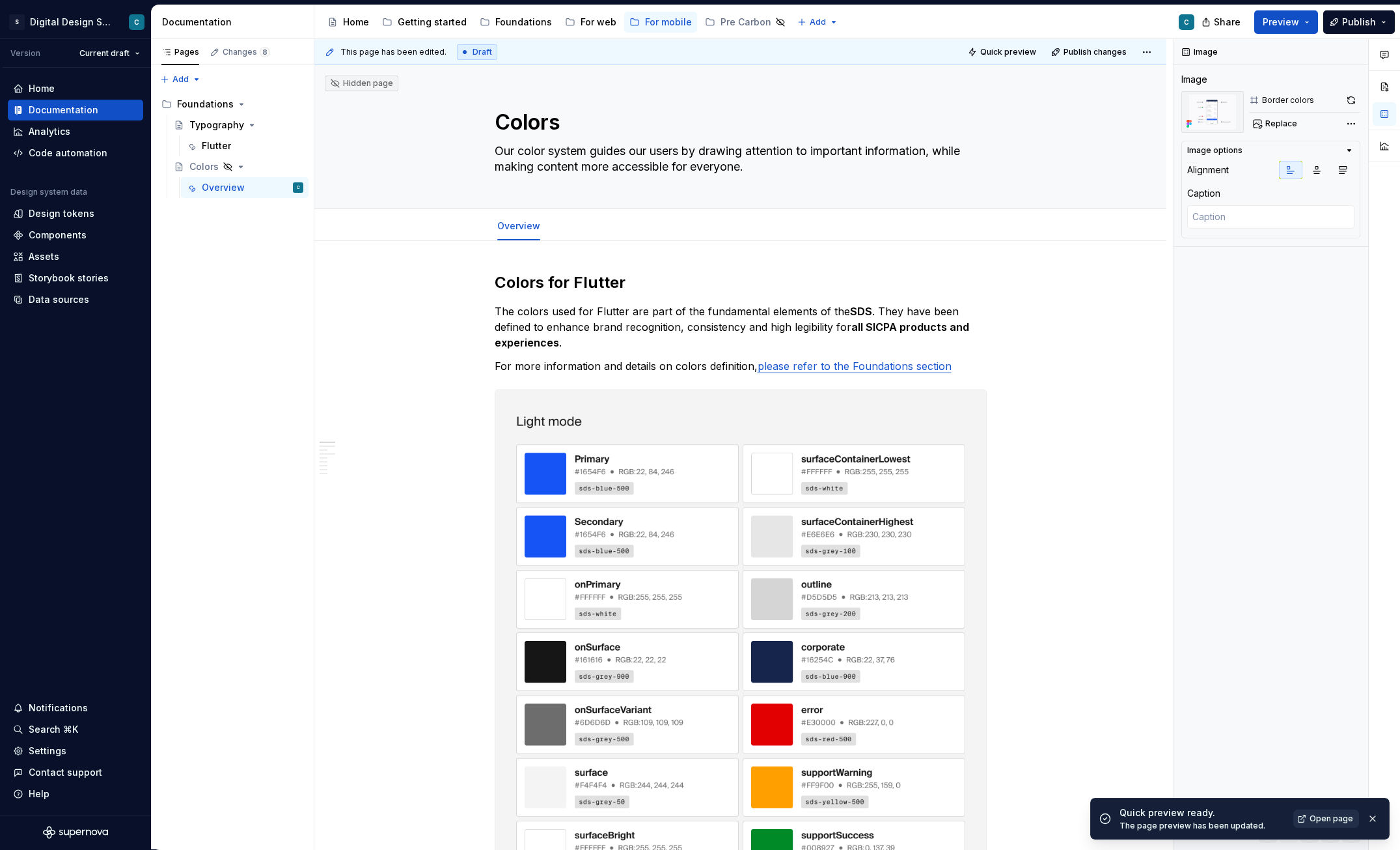
click at [1308, 682] on span "Open page" at bounding box center [1331, 818] width 44 height 11
click at [1308, 682] on button "button" at bounding box center [1372, 818] width 17 height 18
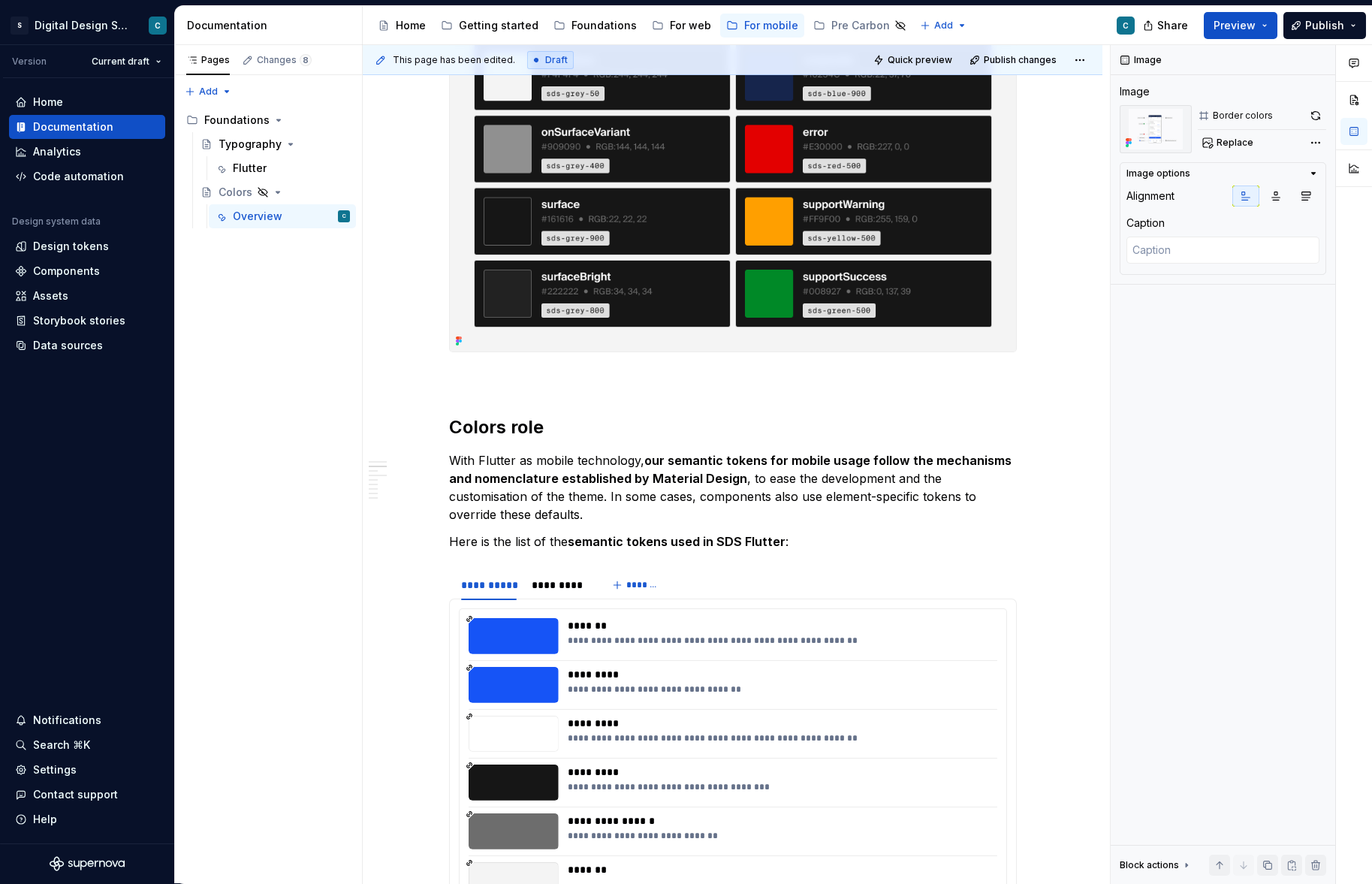
scroll to position [1247, 0]
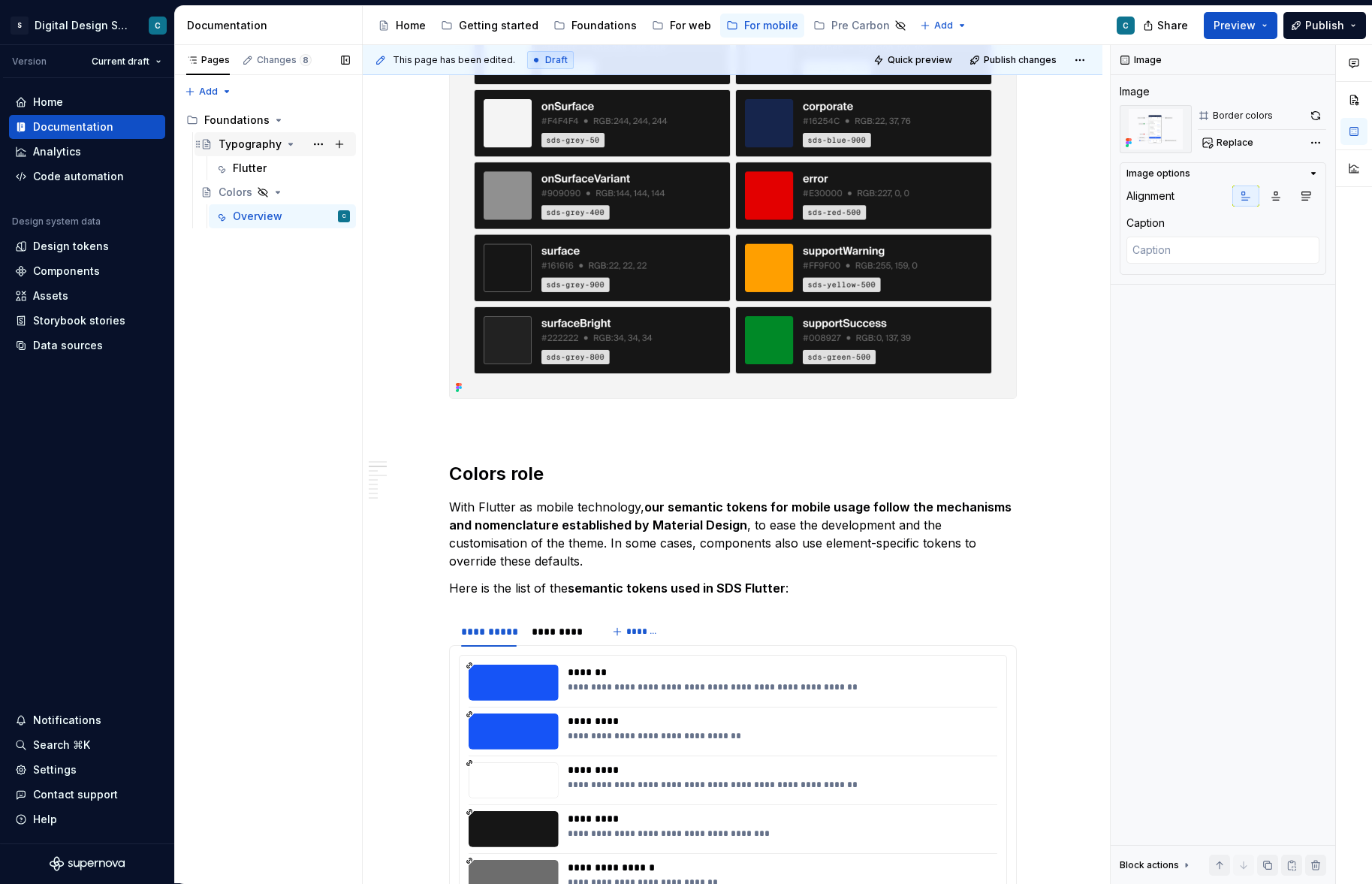
click at [253, 146] on div "Typography" at bounding box center [250, 144] width 63 height 15
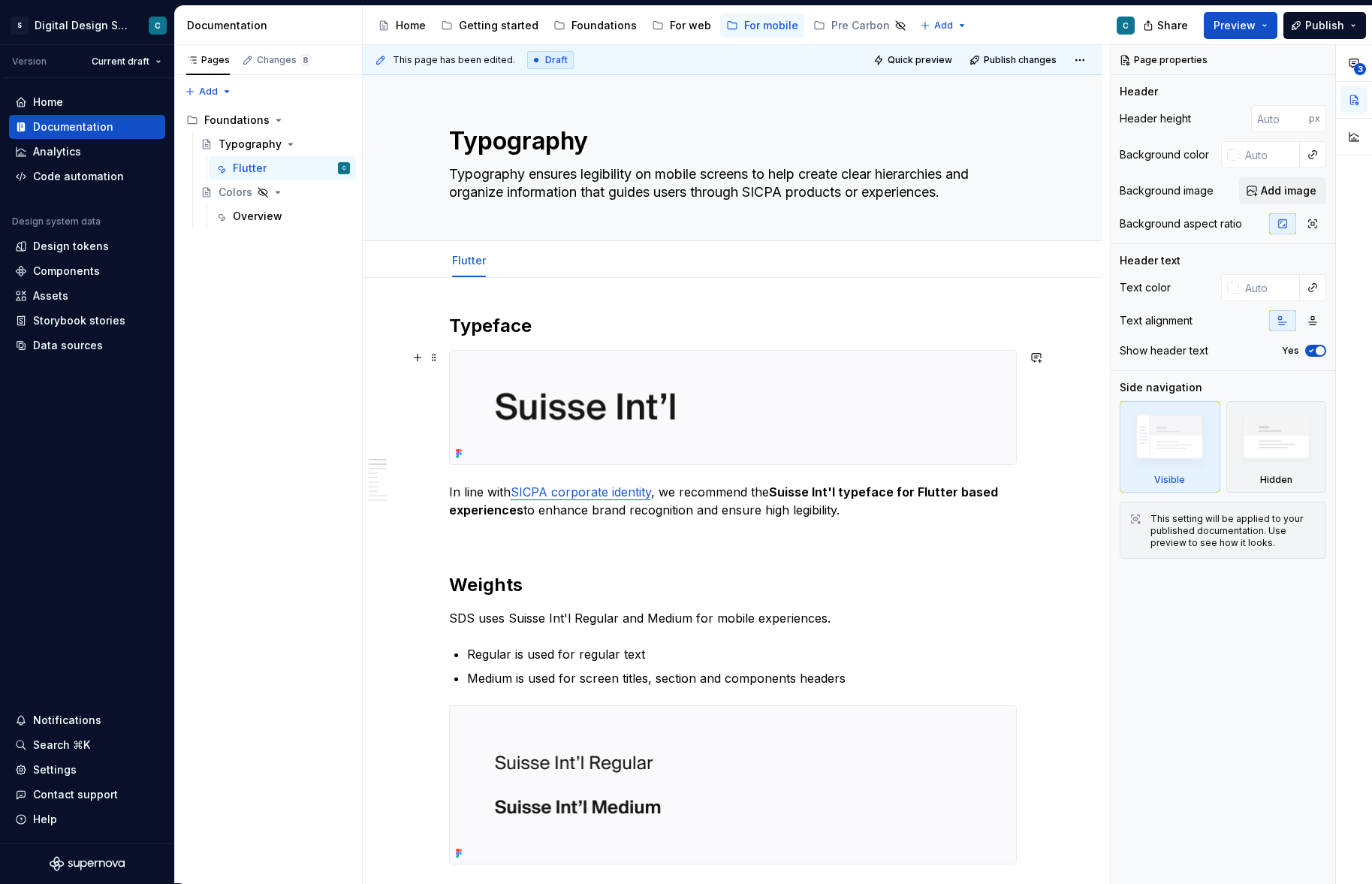
type textarea "*"
